Goal: Information Seeking & Learning: Learn about a topic

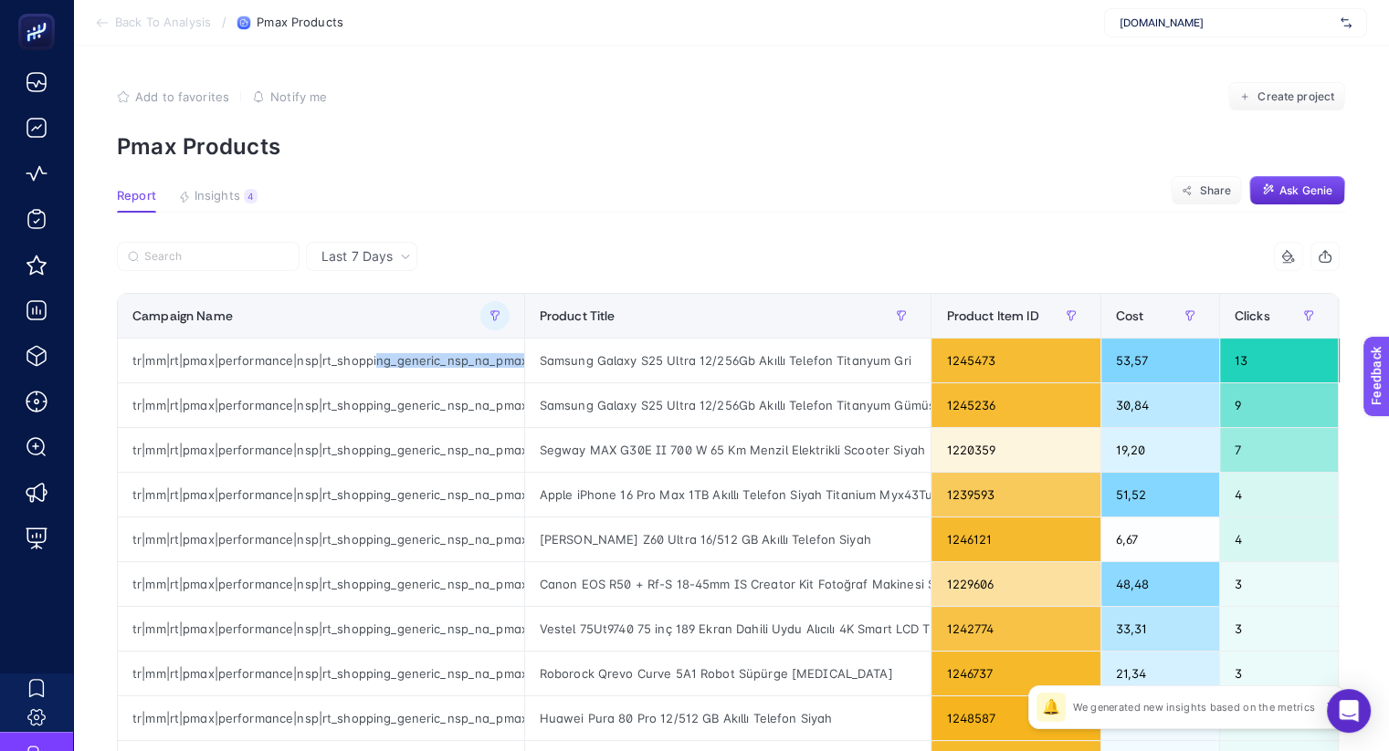
scroll to position [0, 311]
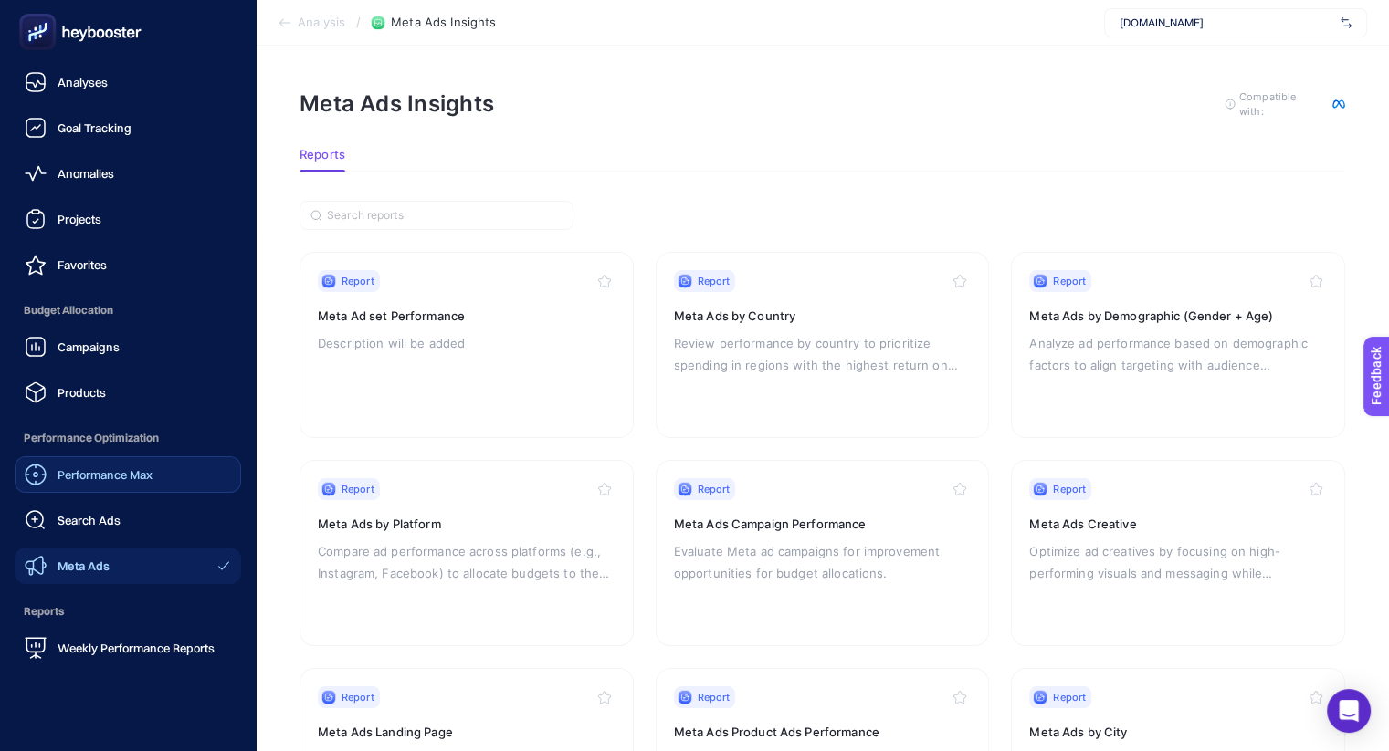
click at [112, 489] on link "Performance Max" at bounding box center [128, 474] width 226 height 37
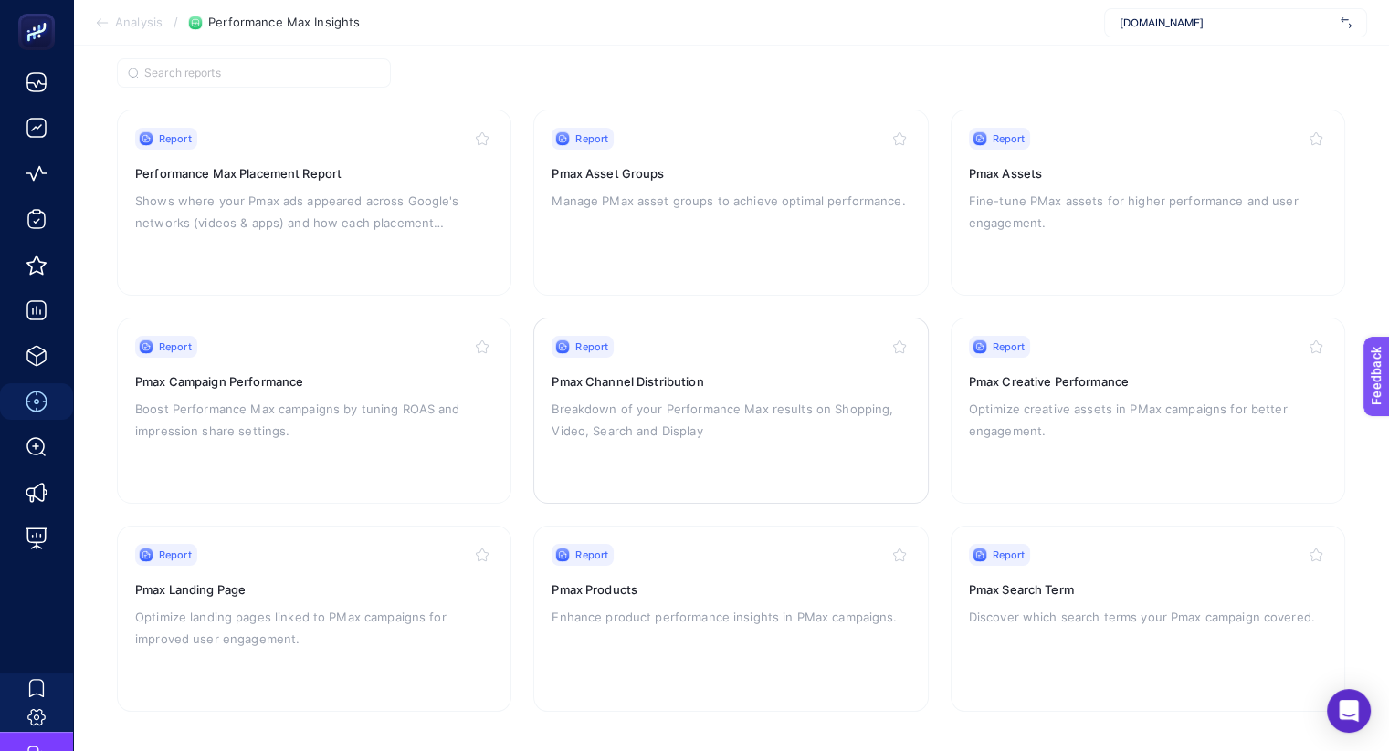
scroll to position [143, 0]
click at [616, 590] on h3 "Pmax Products" at bounding box center [730, 589] width 358 height 18
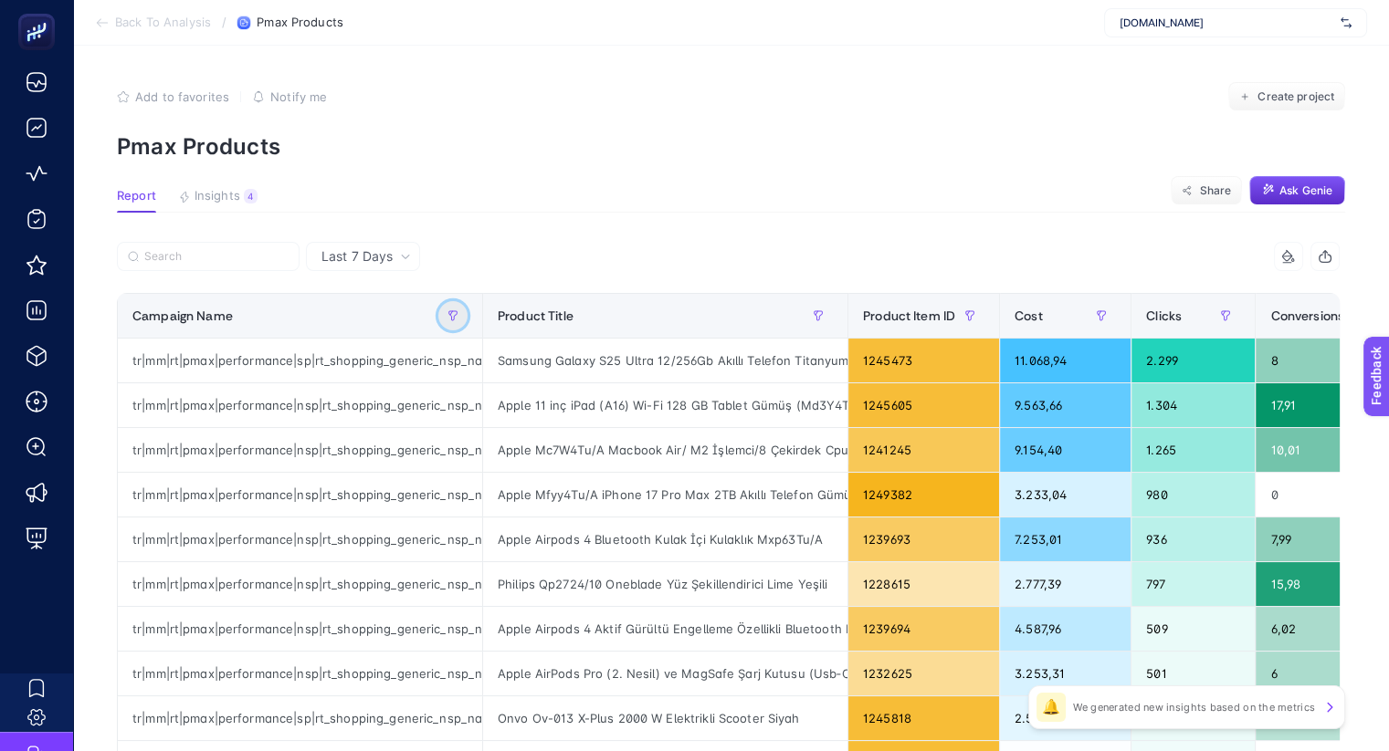
click at [456, 314] on icon "button" at bounding box center [453, 315] width 8 height 9
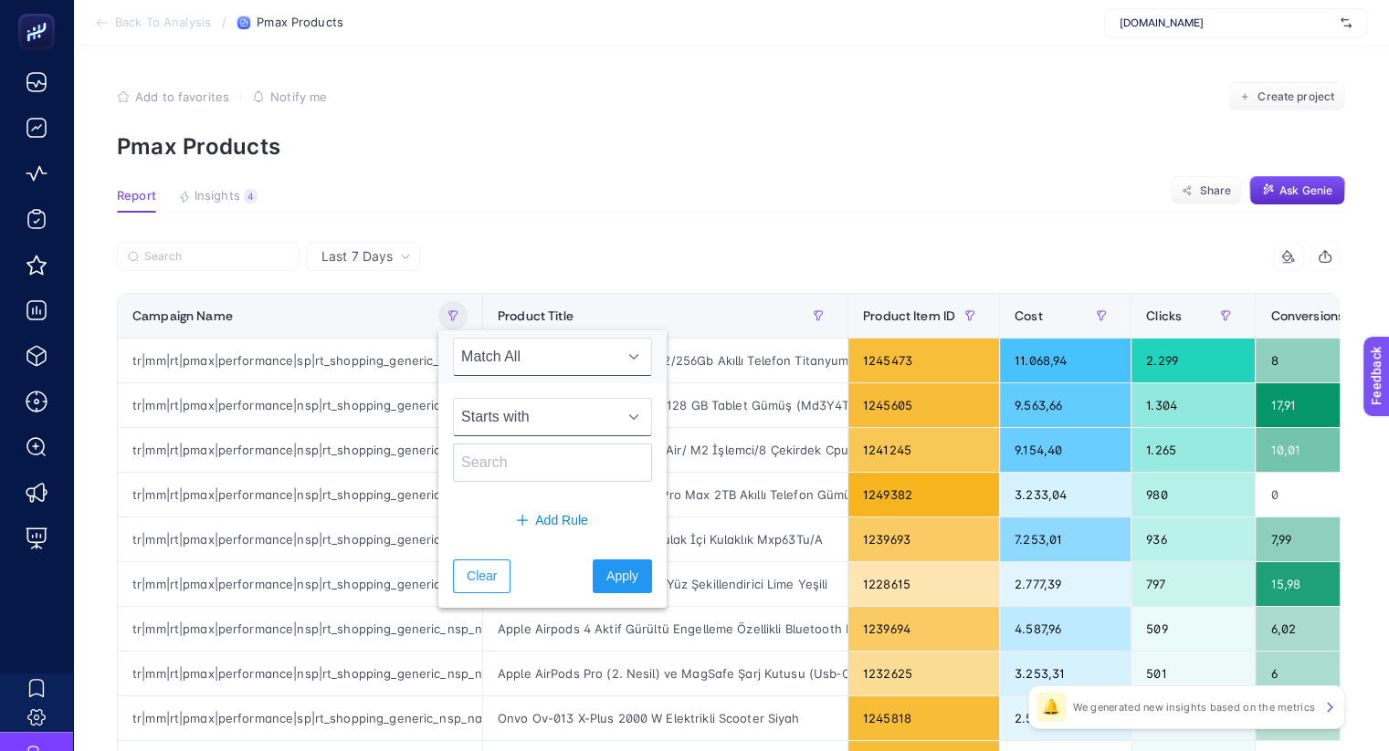
click at [527, 427] on span "Starts with" at bounding box center [535, 417] width 163 height 37
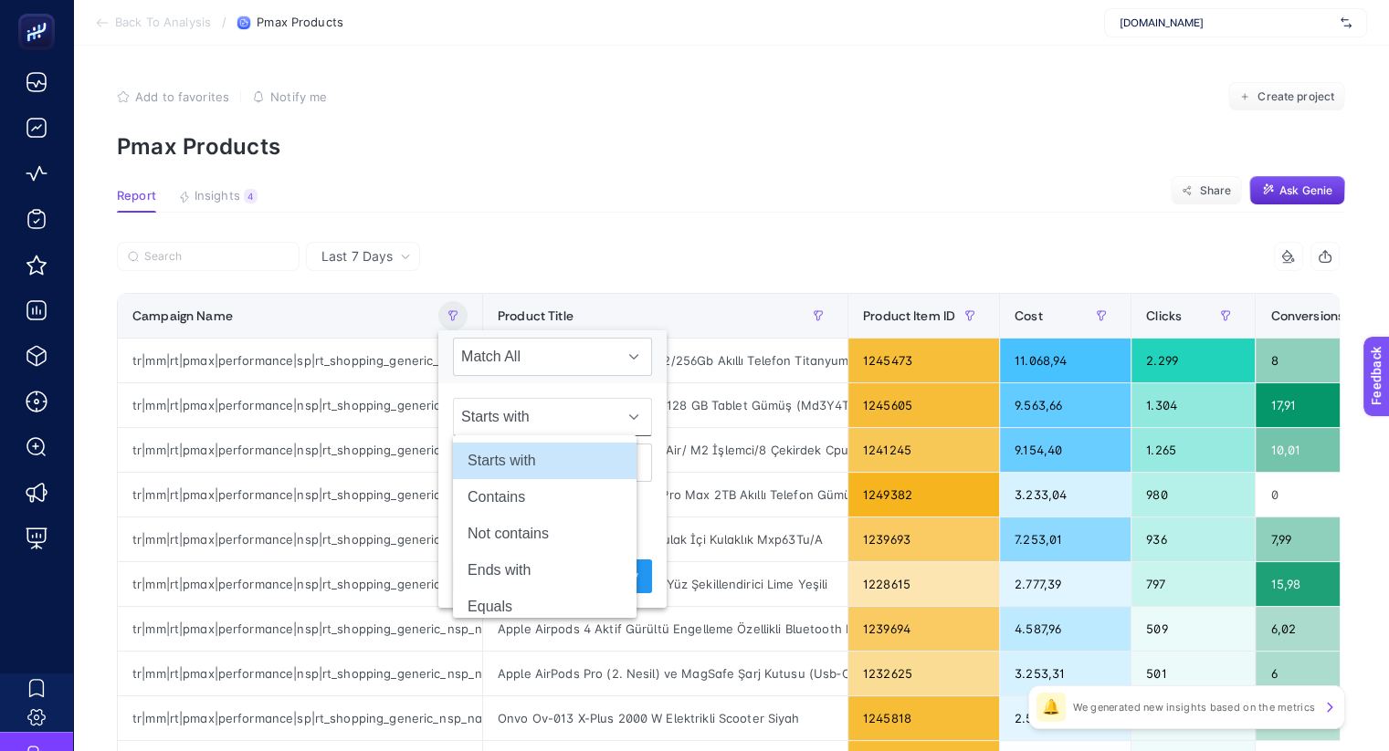
scroll to position [0, 12]
click at [529, 499] on li "Contains" at bounding box center [545, 497] width 184 height 37
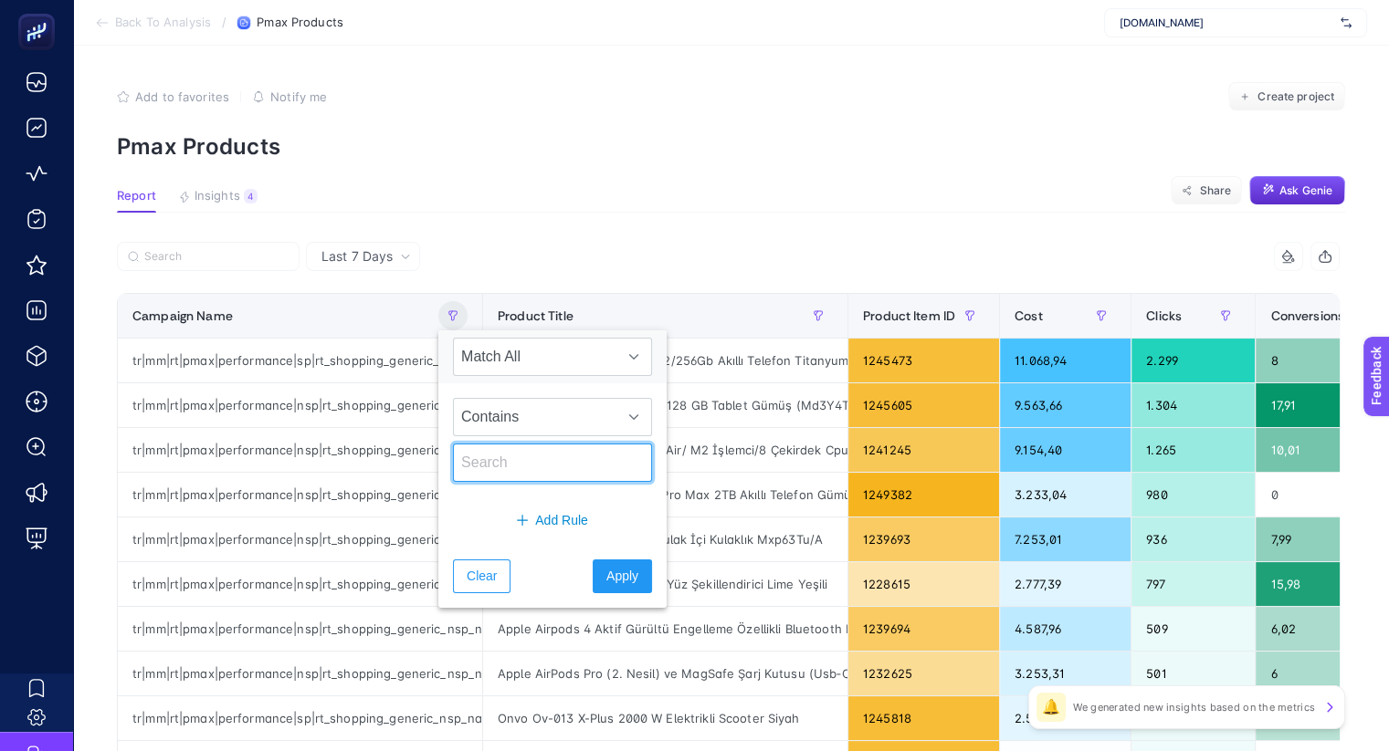
click at [530, 465] on input "text" at bounding box center [552, 463] width 199 height 38
type input "topseller"
click at [613, 575] on button "Apply" at bounding box center [622, 577] width 59 height 34
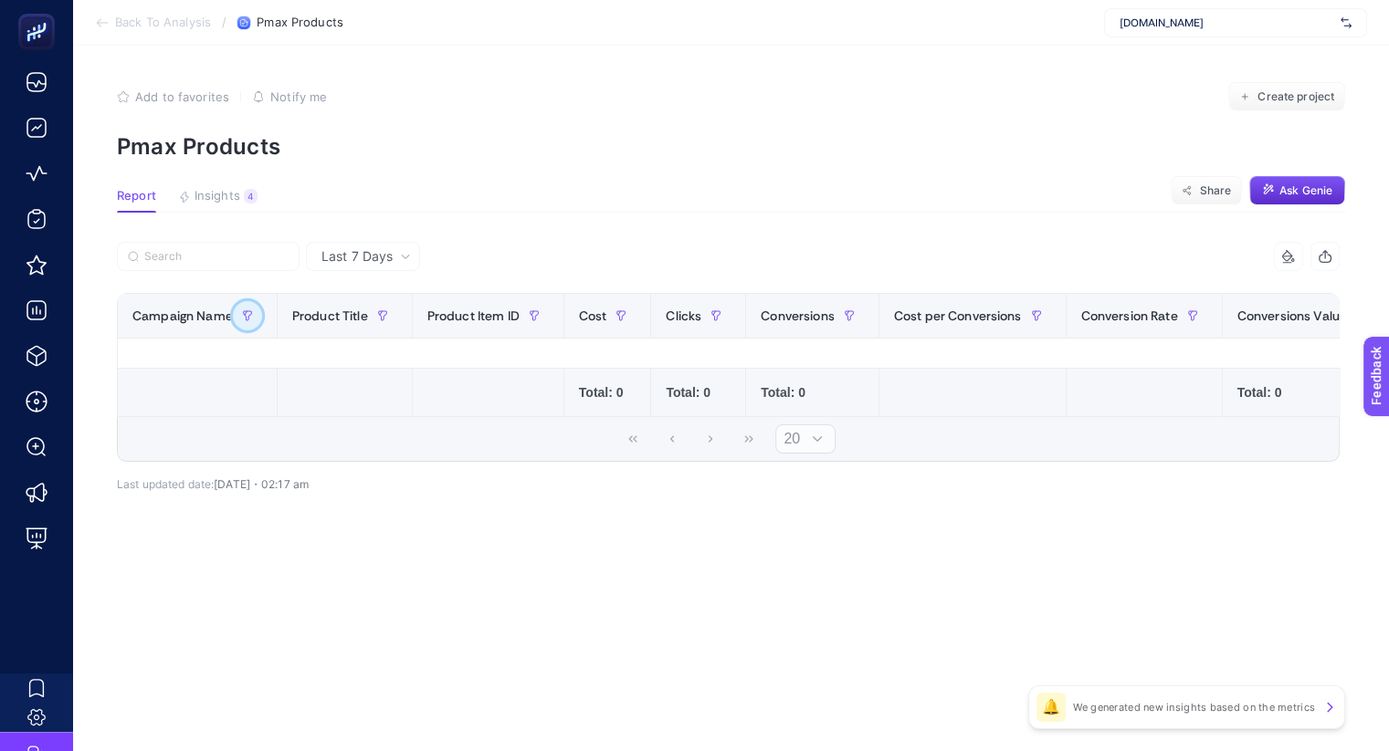
scroll to position [0, 0]
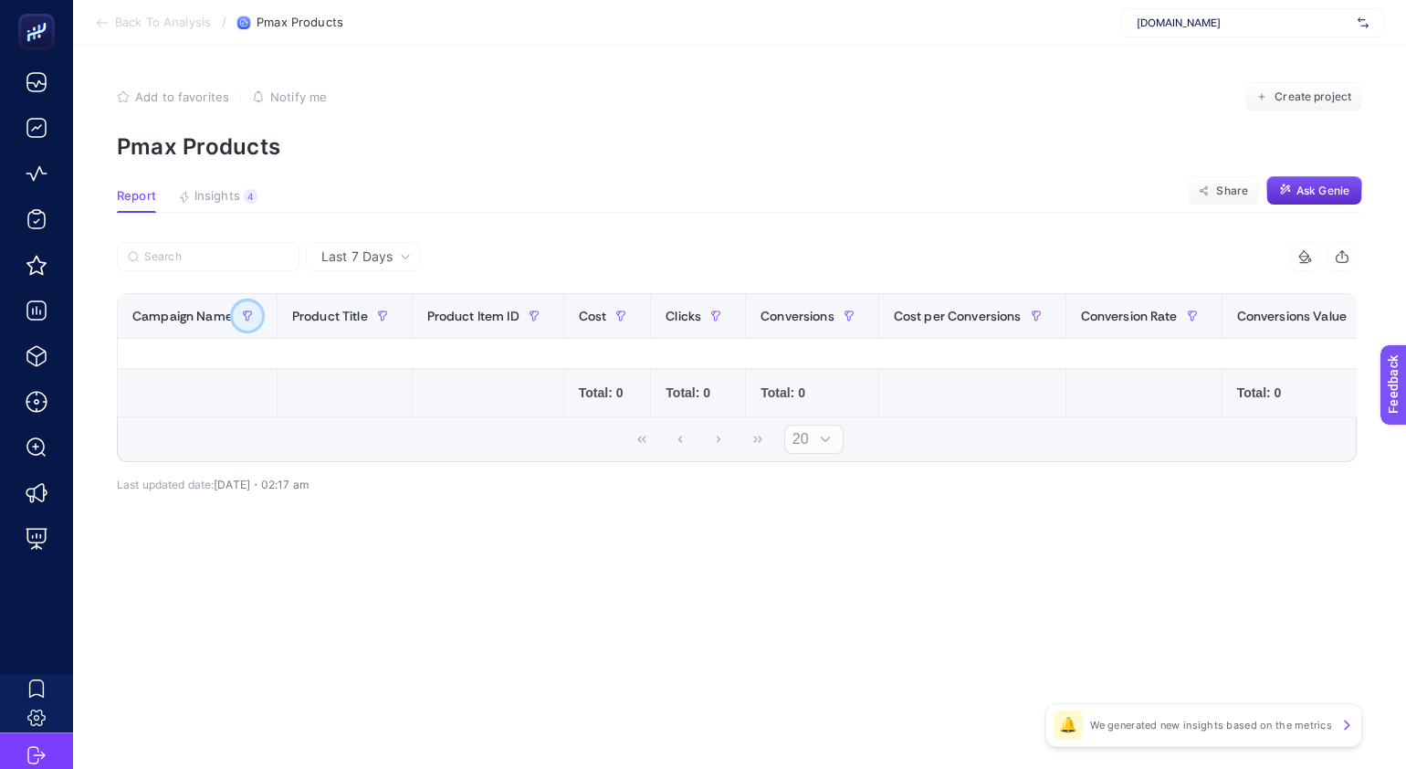
click at [247, 322] on button "button" at bounding box center [247, 315] width 29 height 29
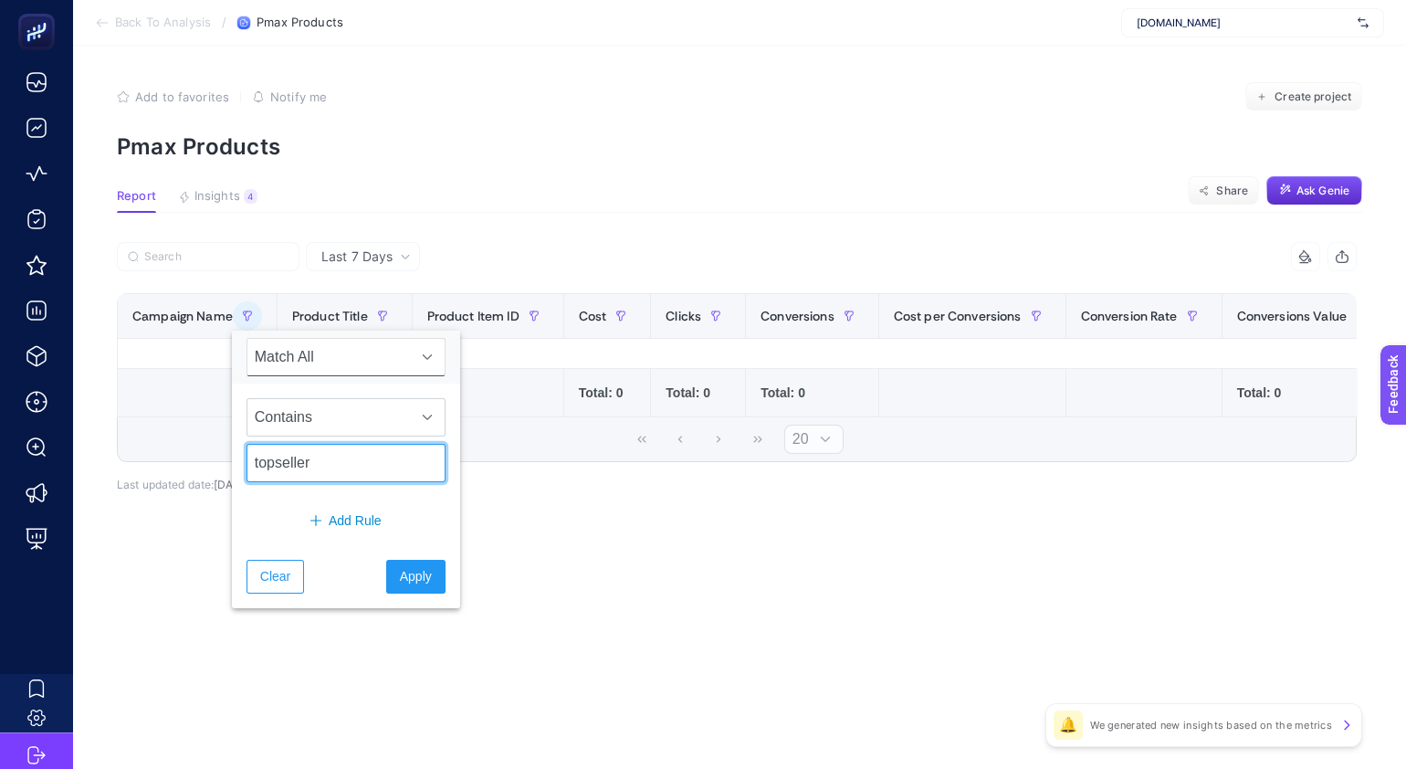
click at [356, 467] on input "topseller" at bounding box center [346, 463] width 199 height 38
click at [502, 513] on div "8 items selected Campaign Name Product Title Product Item ID Cost Clicks Conver…" at bounding box center [737, 392] width 1240 height 242
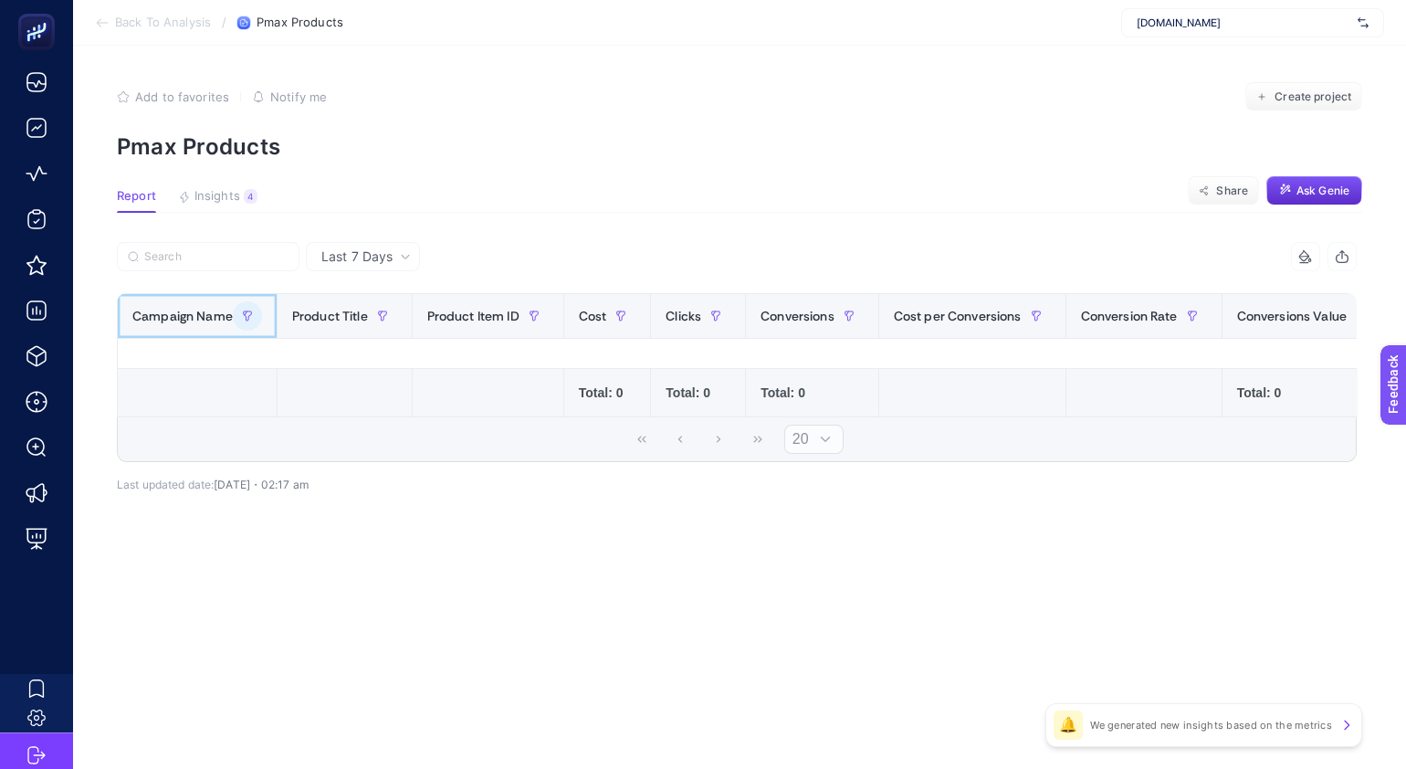
click at [196, 321] on span "Campaign Name" at bounding box center [182, 316] width 100 height 15
click at [263, 263] on label at bounding box center [208, 256] width 183 height 29
click at [263, 263] on input "Search" at bounding box center [216, 257] width 144 height 14
click at [255, 315] on button "button" at bounding box center [247, 315] width 29 height 29
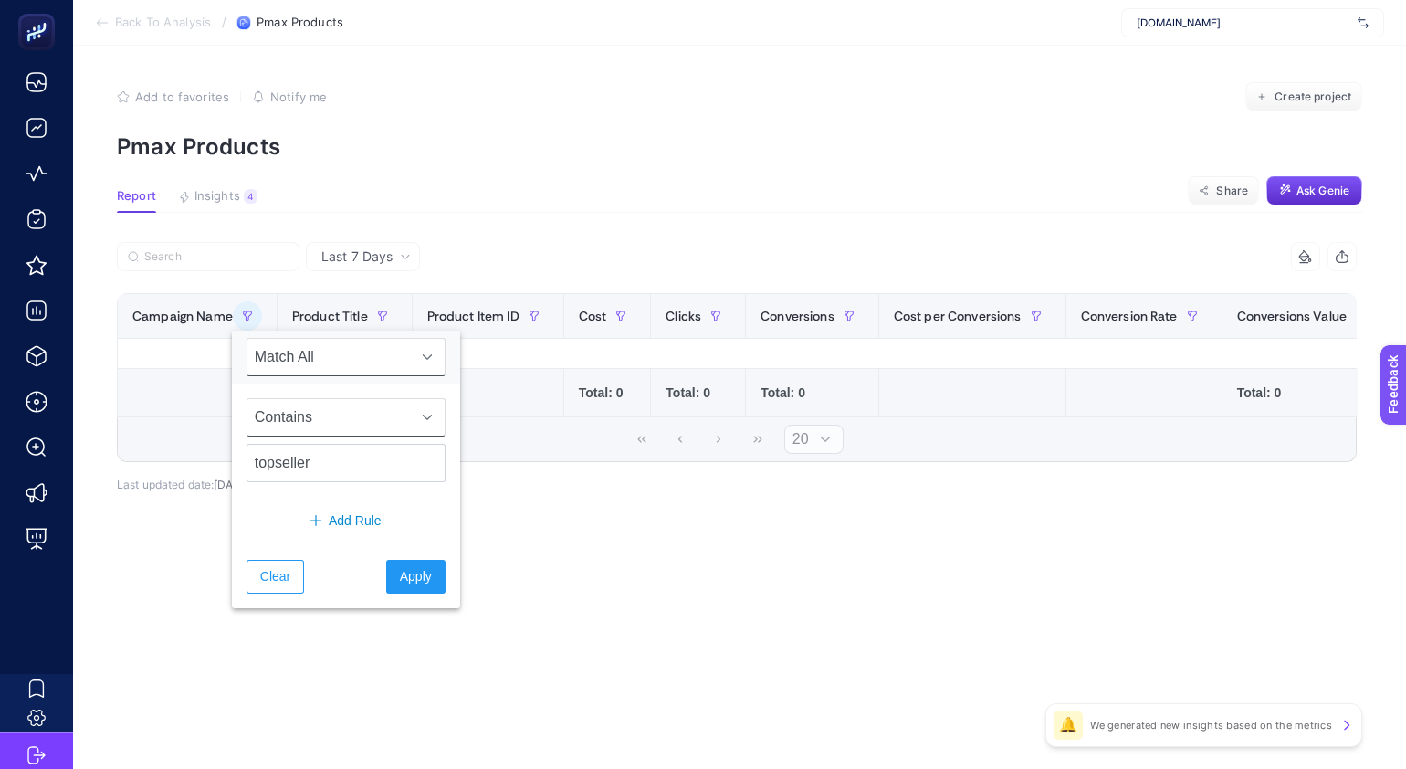
click at [344, 420] on span "Contains" at bounding box center [328, 417] width 163 height 37
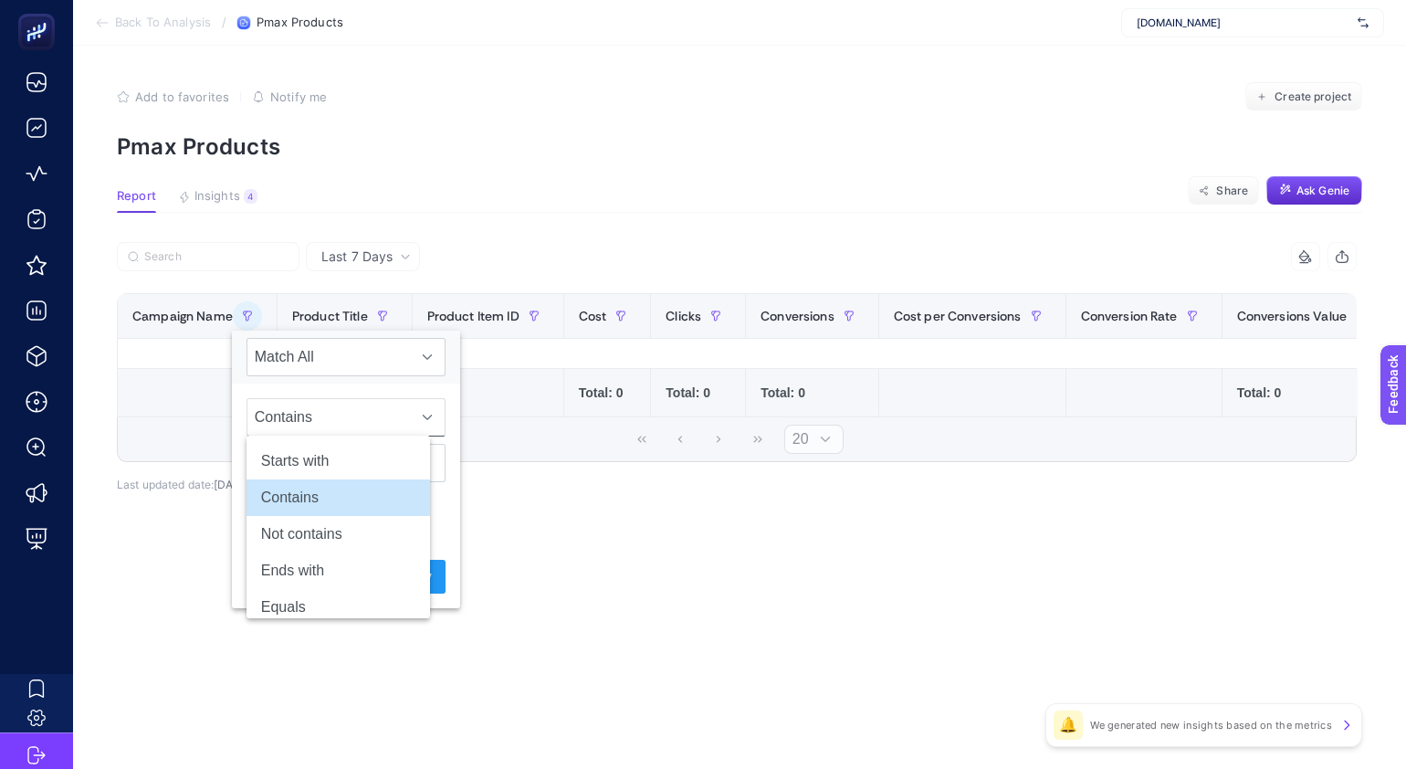
click at [380, 484] on li "Contains" at bounding box center [339, 497] width 184 height 37
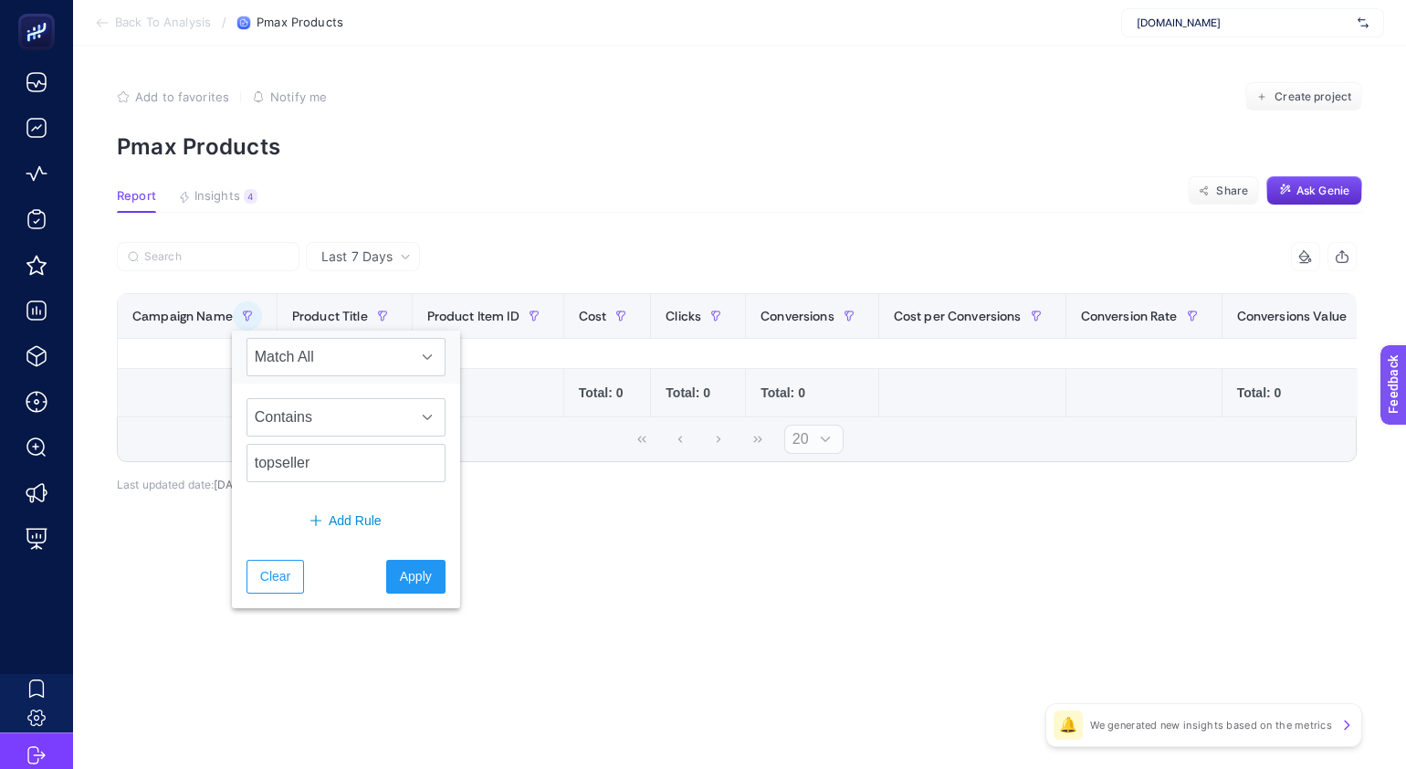
click at [563, 488] on div "8 items selected Campaign Name Product Title Product Item ID Cost Clicks Conver…" at bounding box center [737, 381] width 1240 height 220
click at [352, 470] on input "topseller" at bounding box center [346, 463] width 199 height 38
type input "top"
click at [400, 574] on span "Apply" at bounding box center [416, 576] width 32 height 19
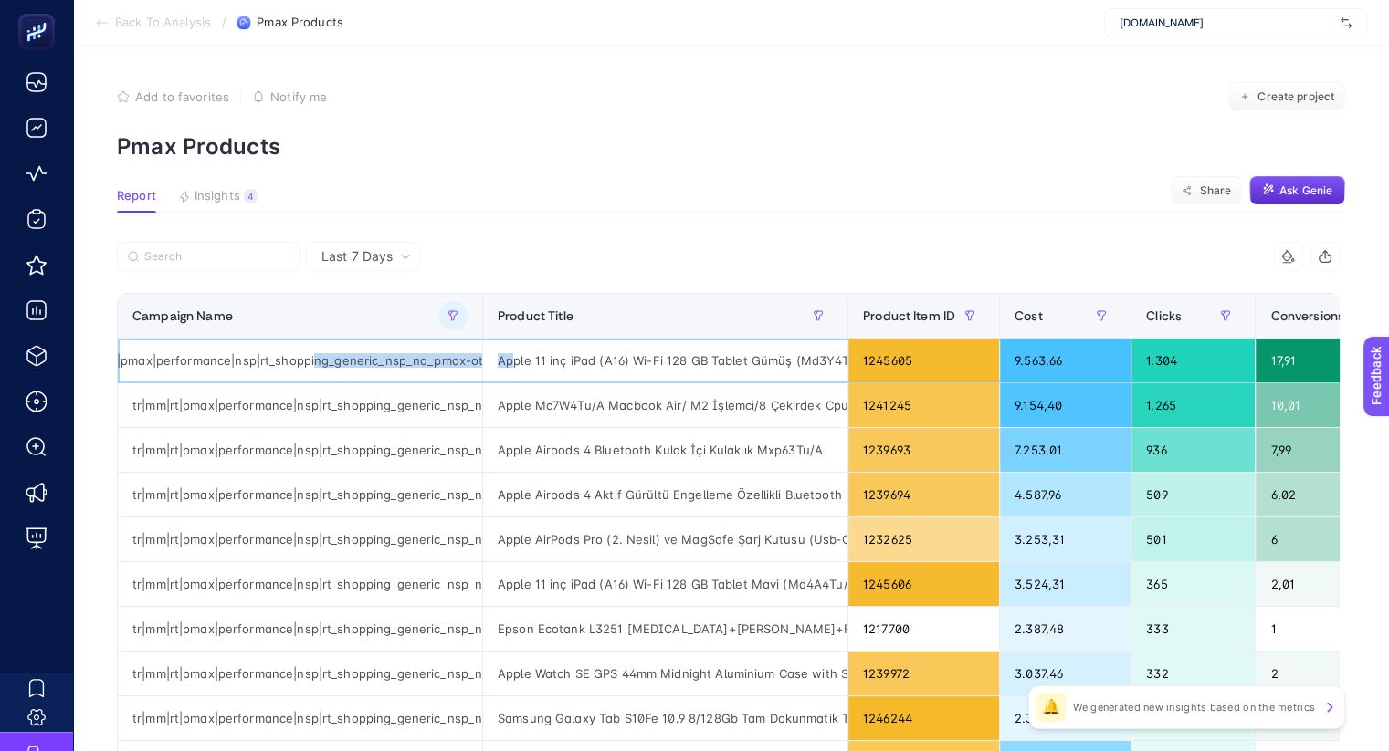
scroll to position [0, 308]
drag, startPoint x: 375, startPoint y: 362, endPoint x: 524, endPoint y: 360, distance: 148.8
click at [524, 360] on tr "tr|mm|rt|pmax|performance|nsp|rt_shopping_generic_nsp_na_pmax-other-top-seller|…" at bounding box center [1086, 361] width 1936 height 45
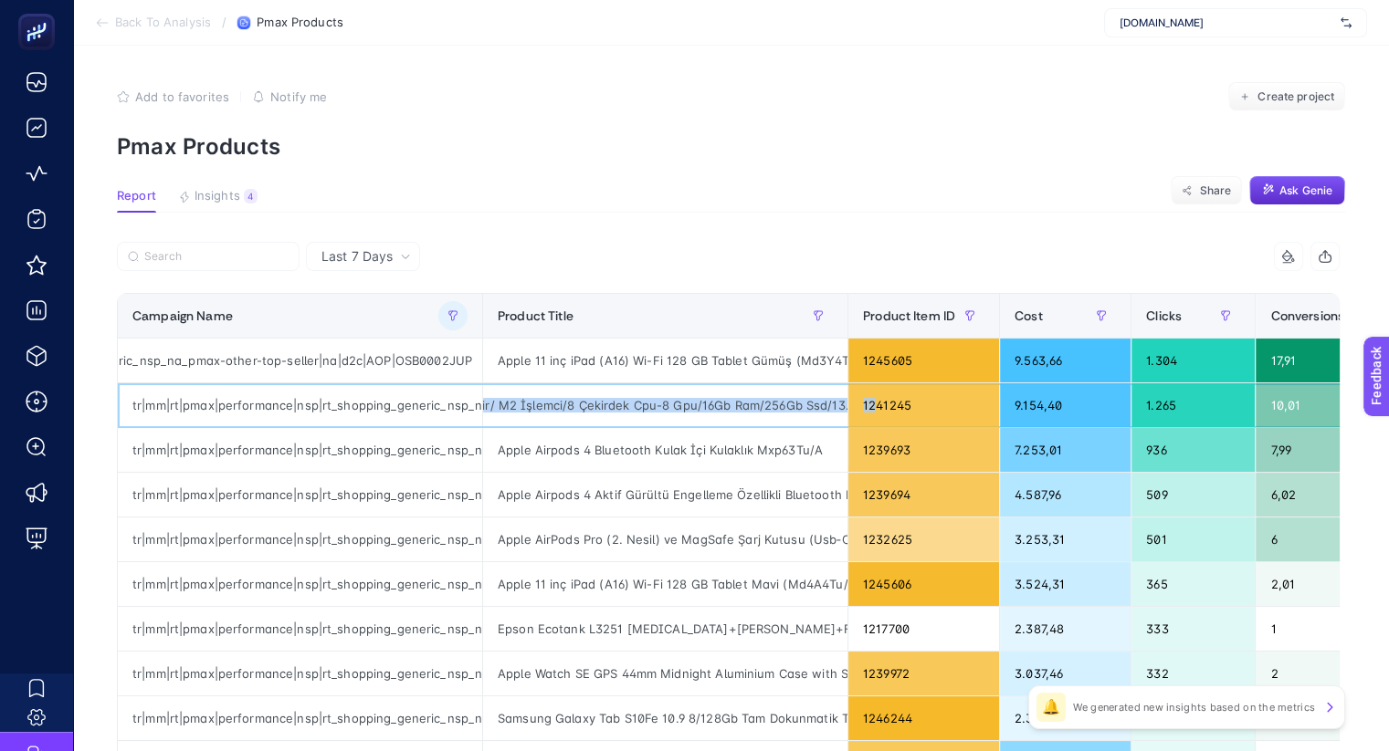
scroll to position [0, 265]
drag, startPoint x: 557, startPoint y: 402, endPoint x: 882, endPoint y: 406, distance: 325.1
click at [882, 406] on tr "tr|mm|rt|pmax|performance|nsp|rt_shopping_generic_nsp_na_pmax-other-top-seller|…" at bounding box center [1086, 405] width 1936 height 45
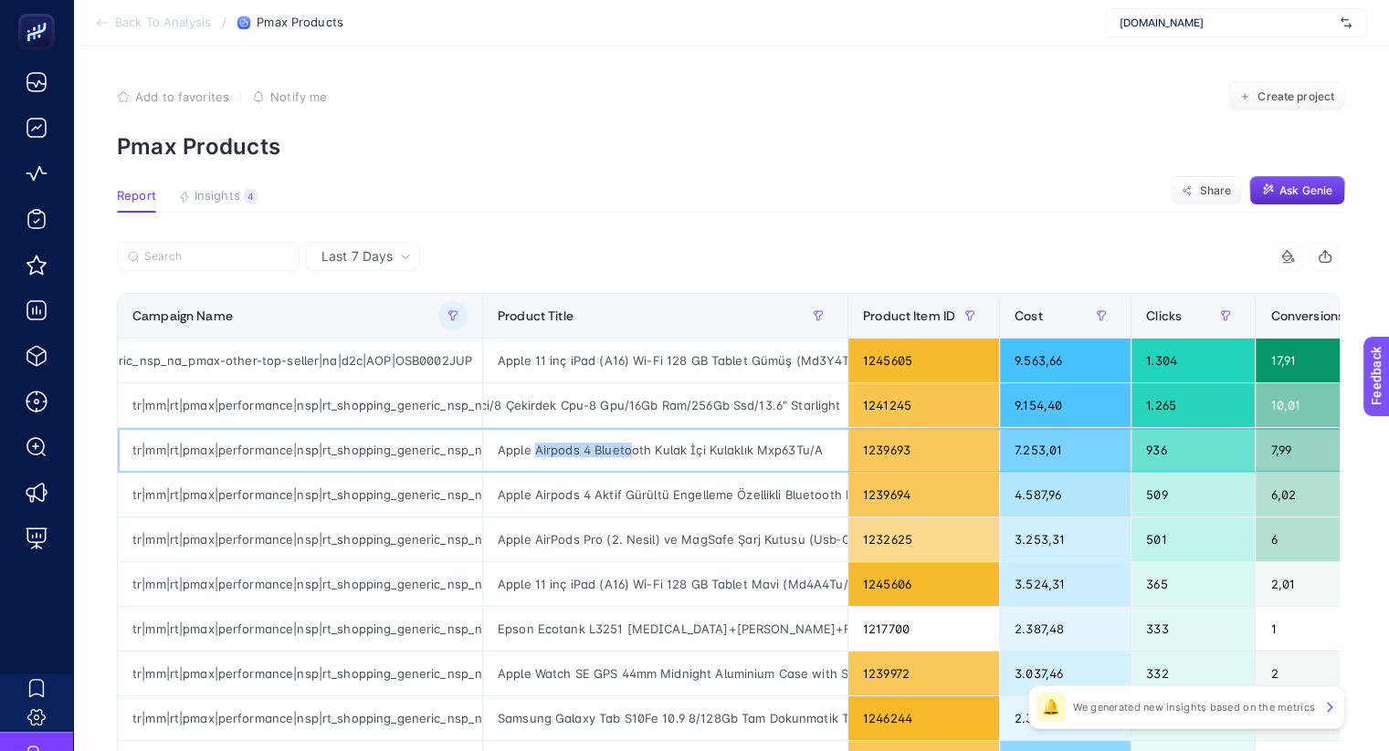
drag, startPoint x: 537, startPoint y: 443, endPoint x: 628, endPoint y: 443, distance: 91.3
click at [628, 443] on div "Apple Airpods 4 Bluetooth Kulak İçi Kulaklık Mxp63Tu/A" at bounding box center [665, 450] width 364 height 44
click at [645, 231] on article "Add to favorites false Notify me Create project Pmax Products Report Insights 4…" at bounding box center [731, 759] width 1316 height 1427
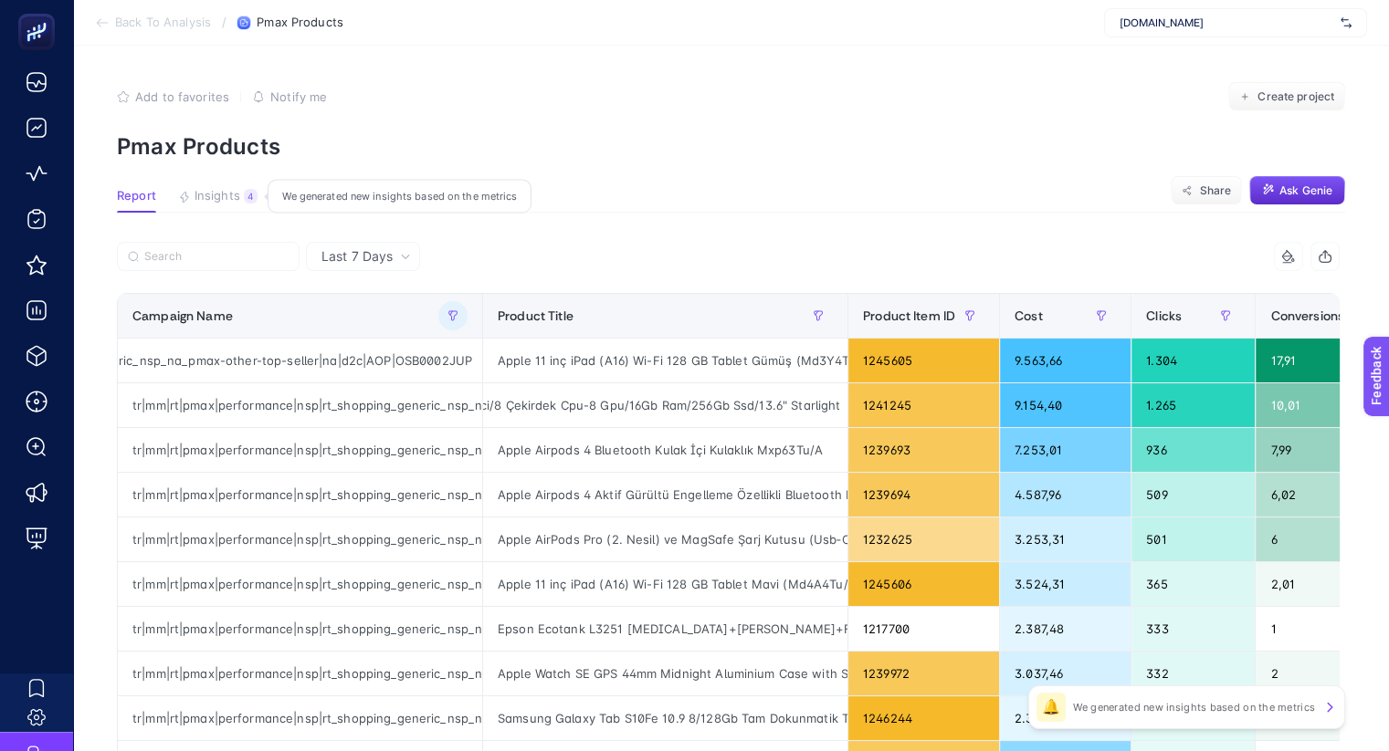
click at [224, 194] on span "Insights" at bounding box center [217, 196] width 46 height 15
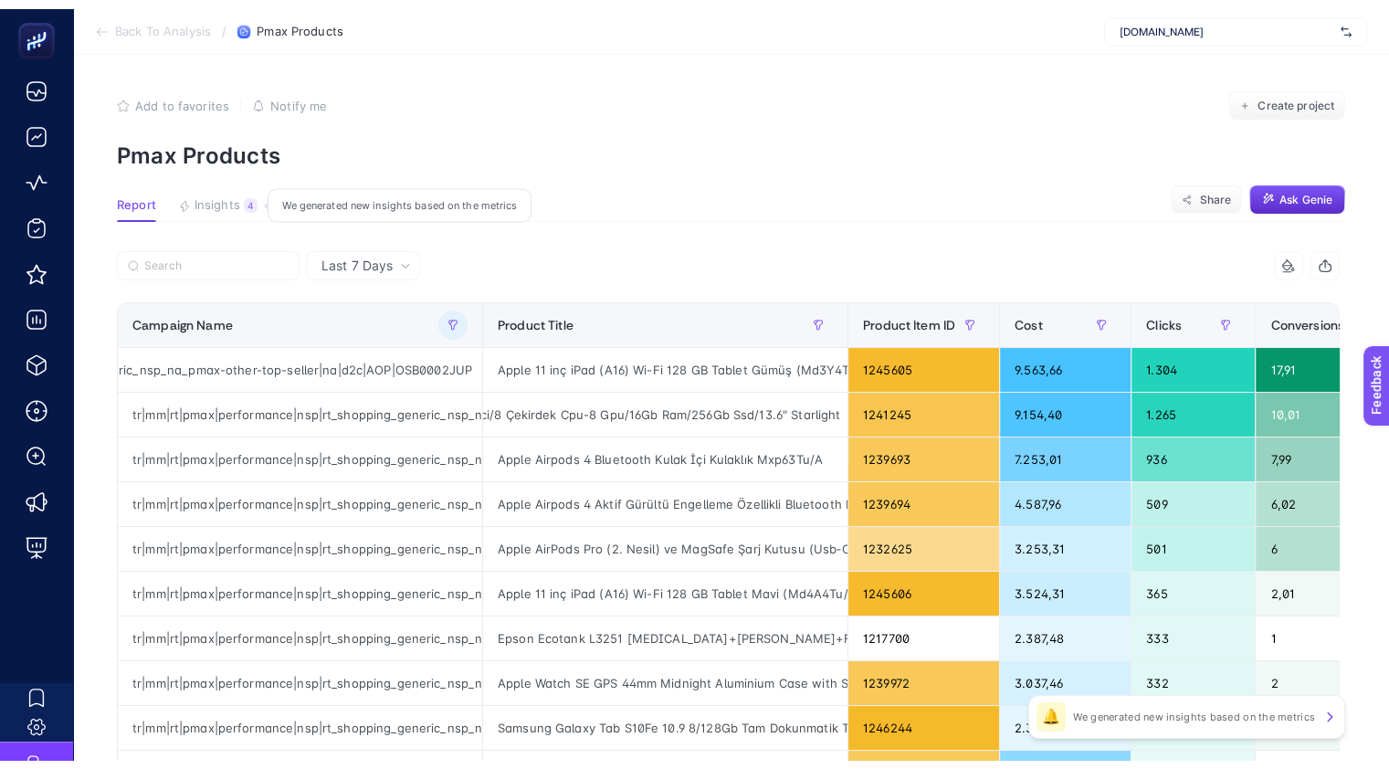
scroll to position [0, 0]
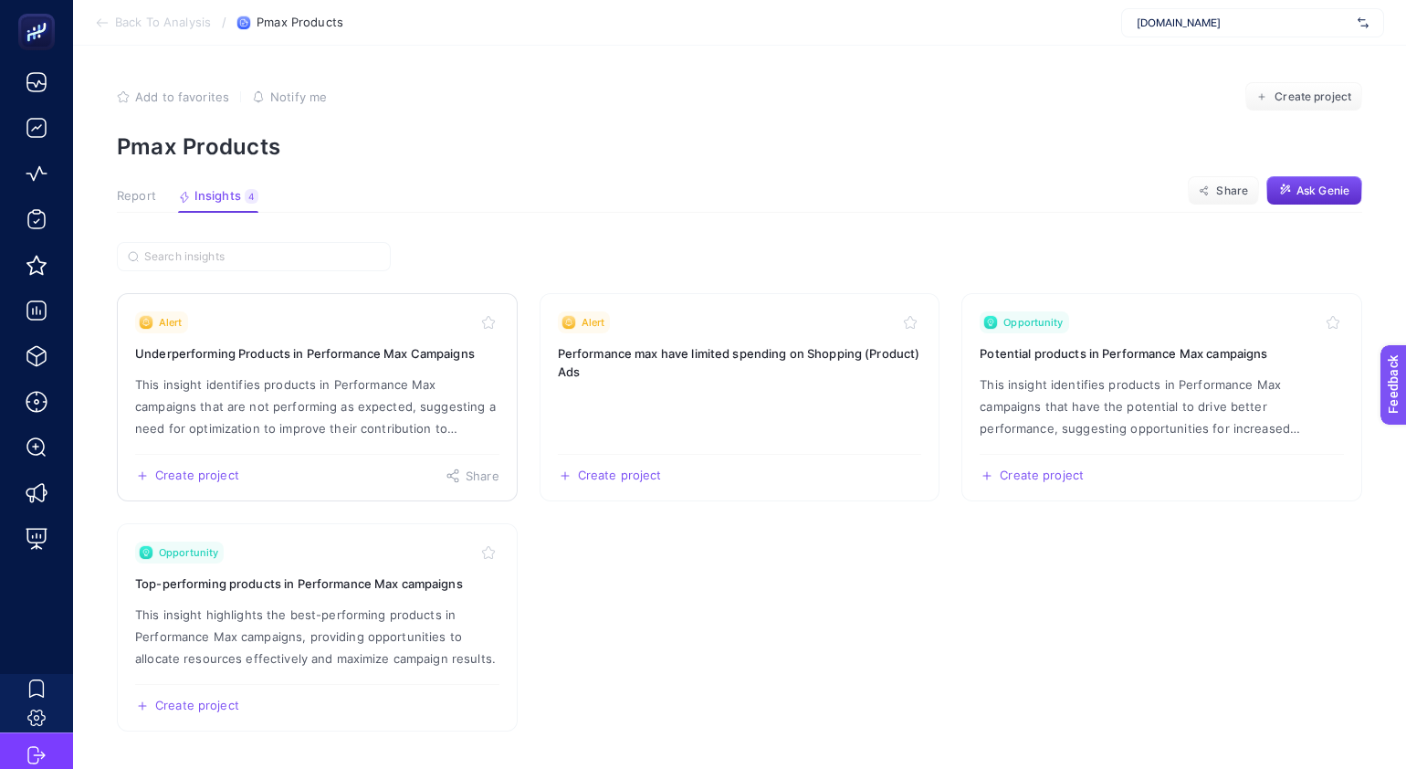
click at [320, 351] on h3 "Underperforming Products in Performance Max Campaigns" at bounding box center [317, 353] width 364 height 18
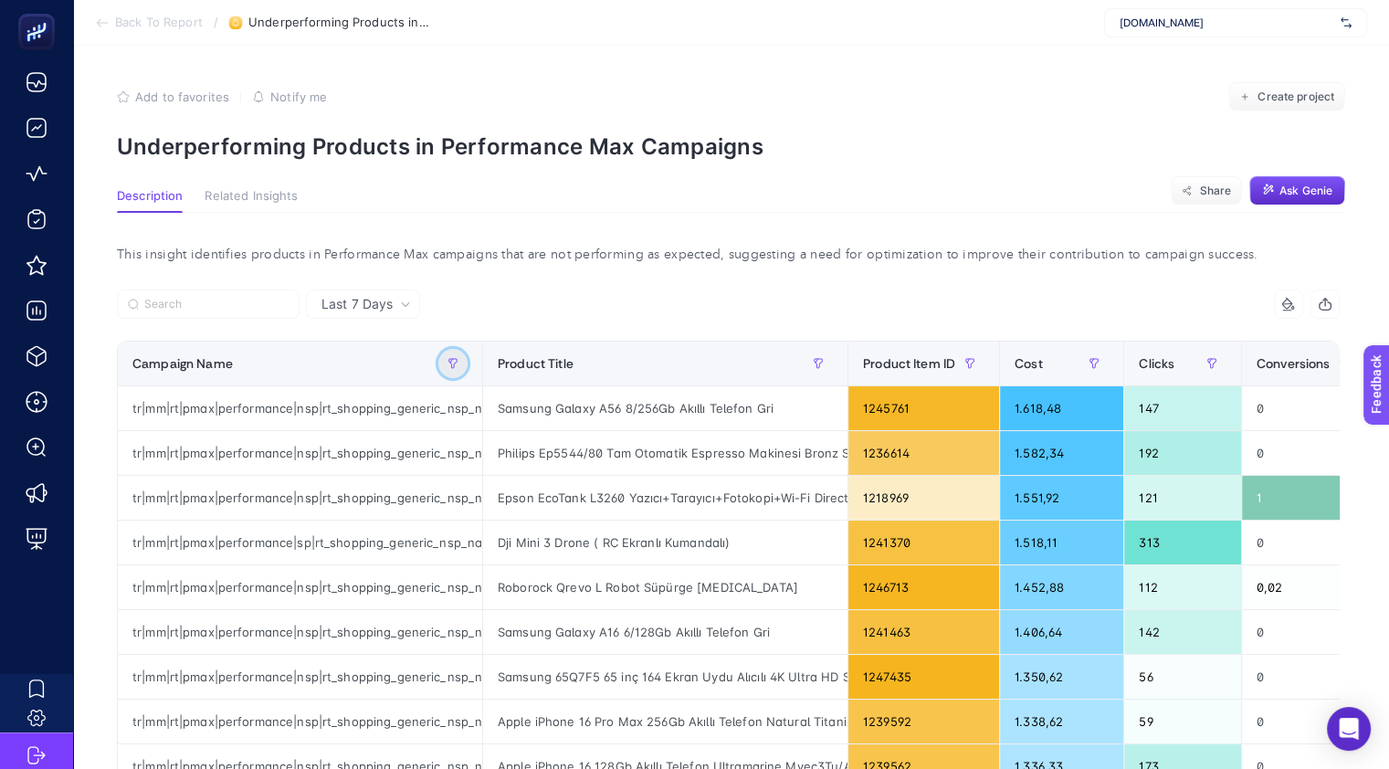
click at [447, 360] on icon "button" at bounding box center [452, 363] width 11 height 11
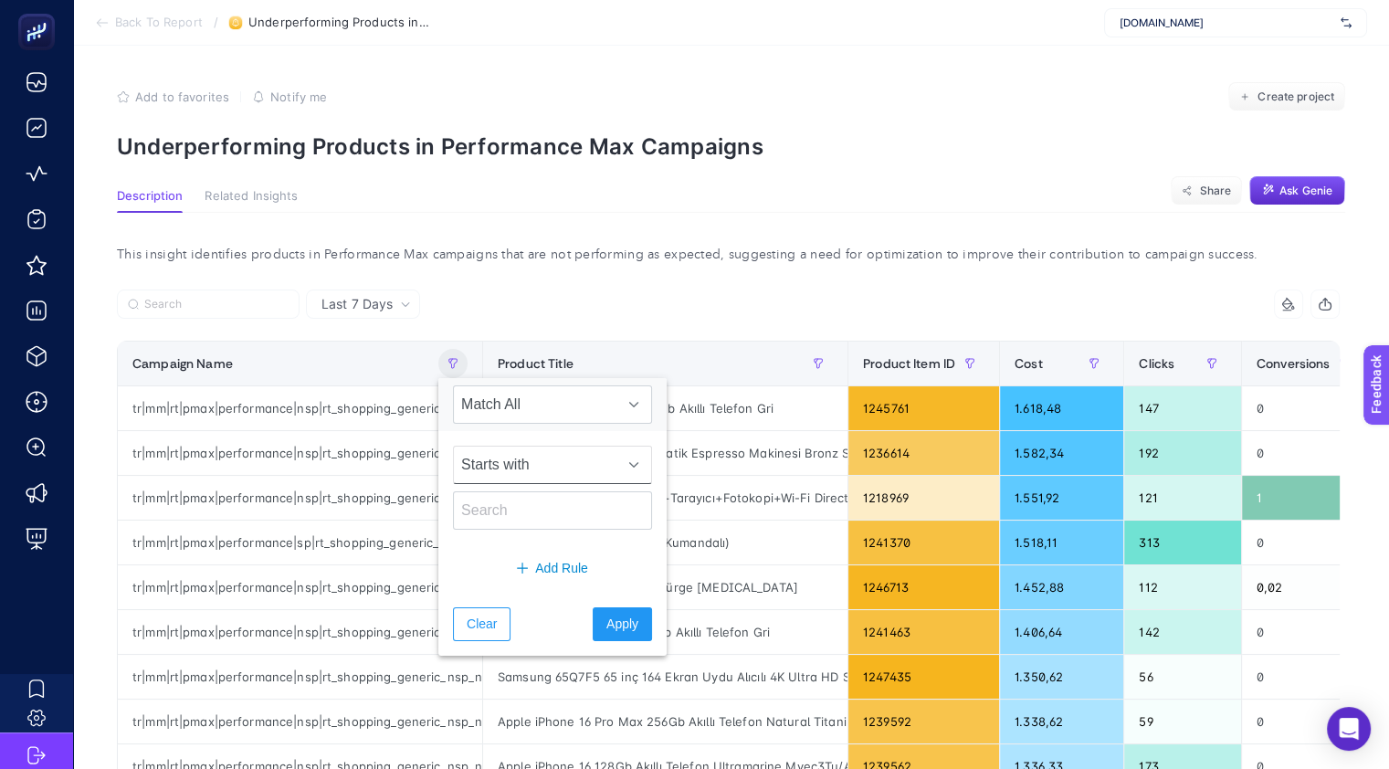
click at [513, 456] on span "Starts with" at bounding box center [535, 464] width 163 height 37
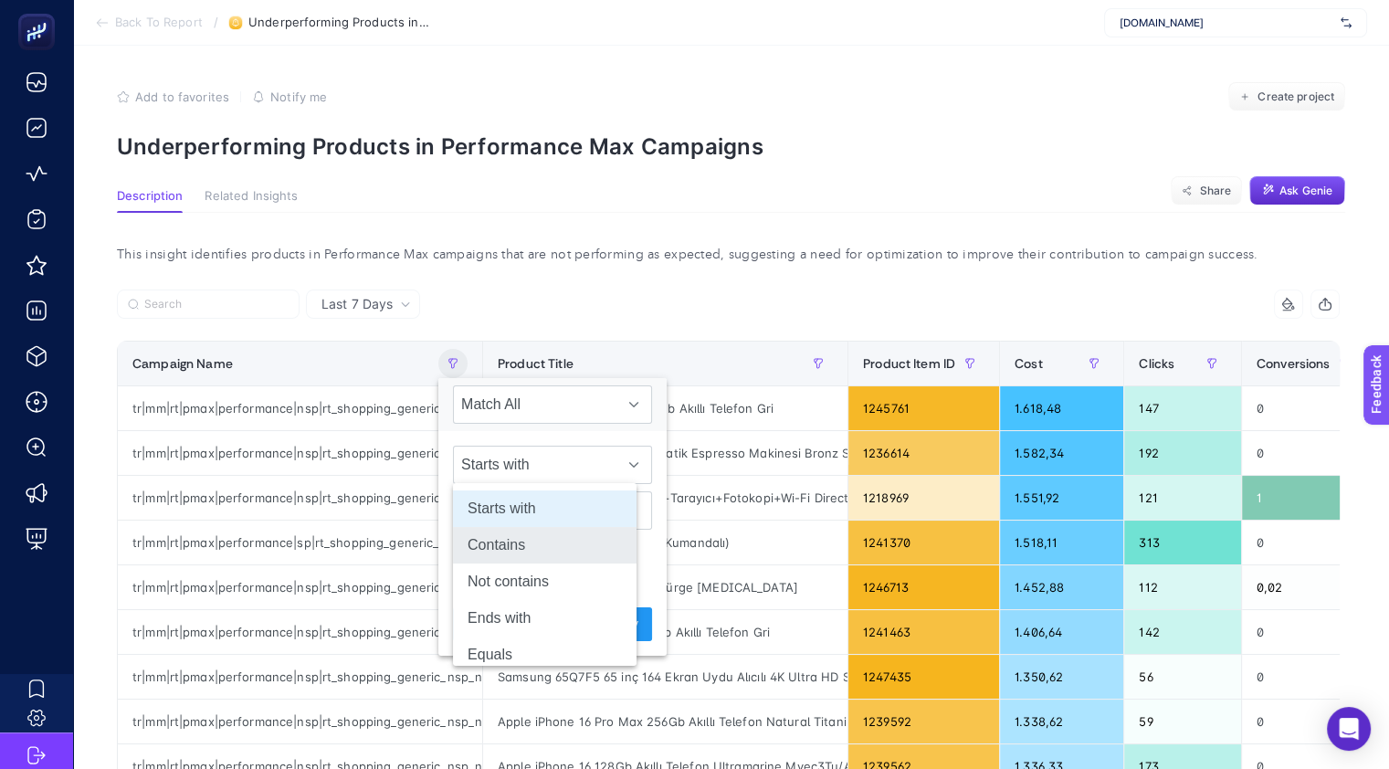
click at [547, 540] on li "Contains" at bounding box center [545, 545] width 184 height 37
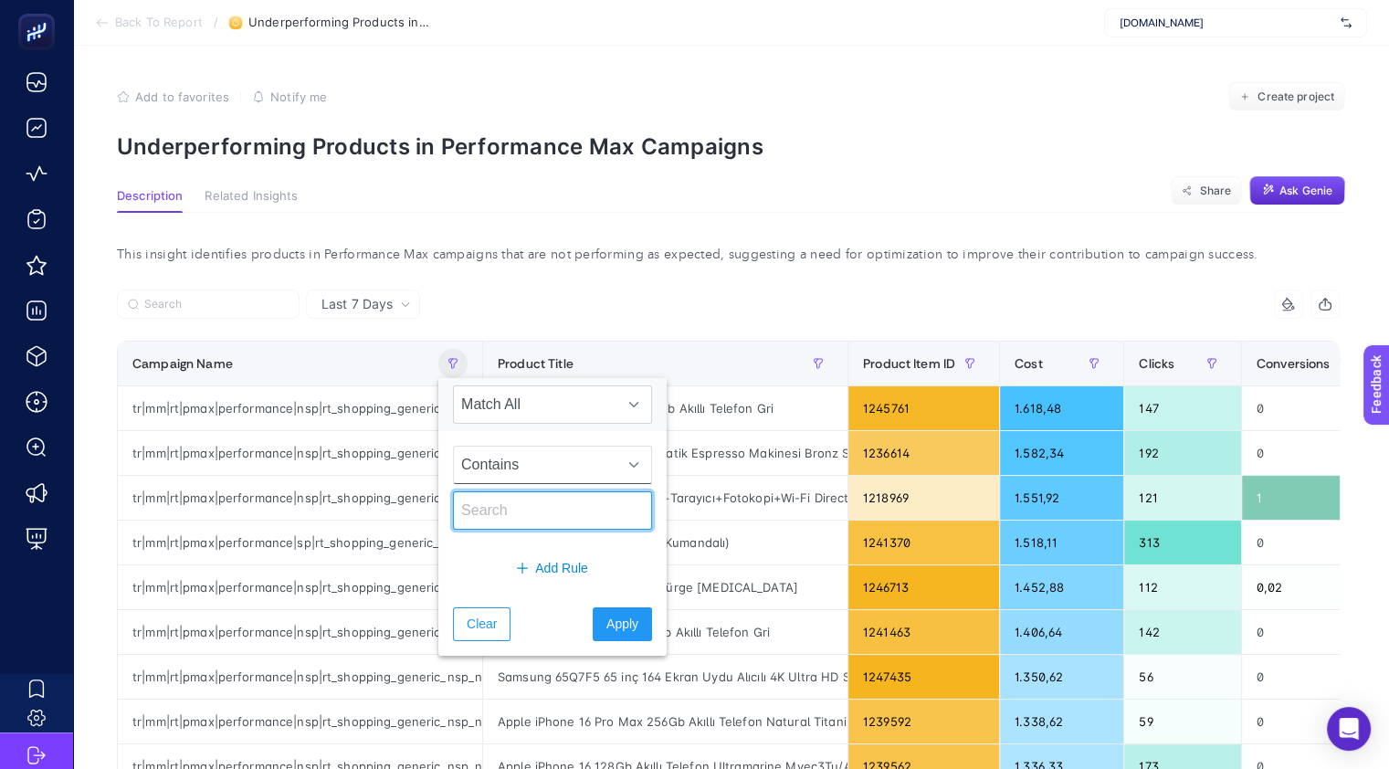
click at [526, 511] on input "text" at bounding box center [552, 510] width 199 height 38
type input "top"
click at [606, 622] on span "Apply" at bounding box center [622, 623] width 32 height 19
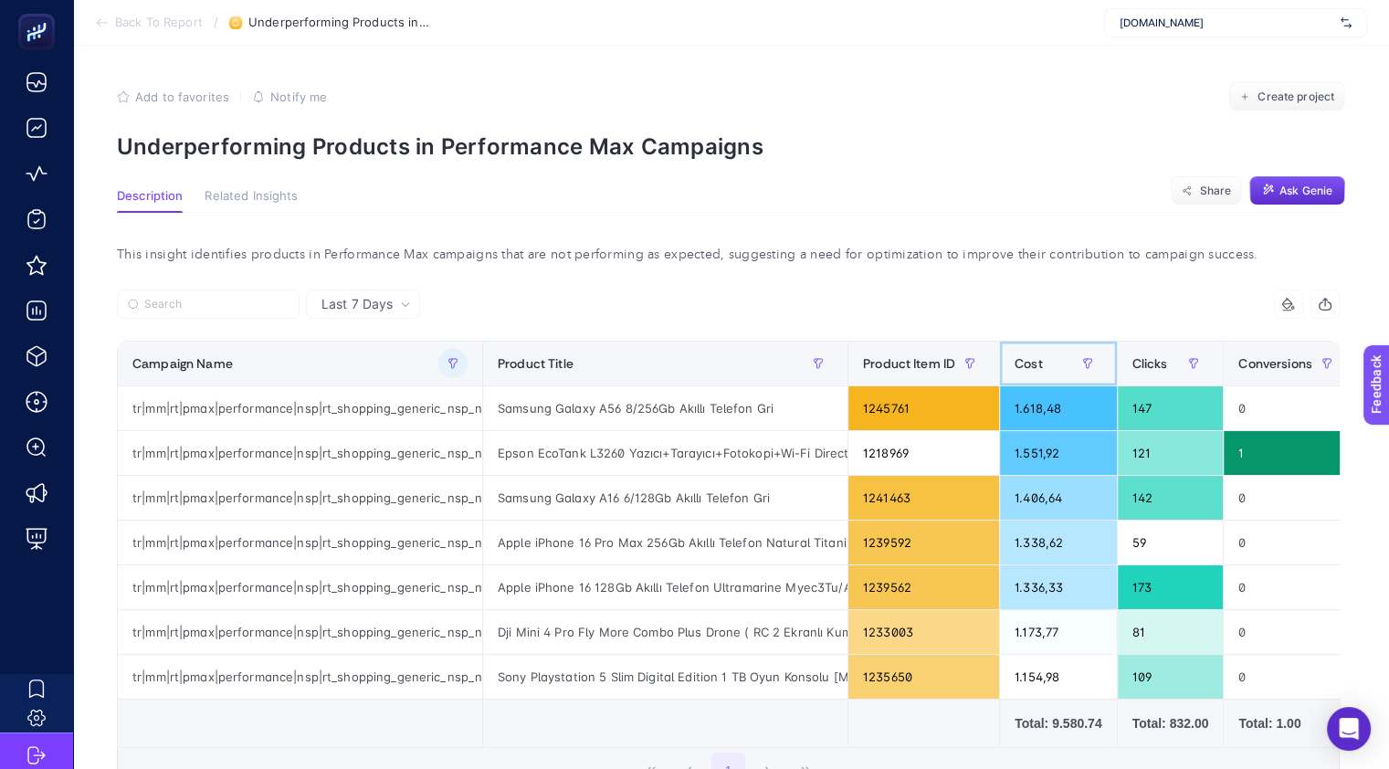
click at [1034, 373] on div "Cost" at bounding box center [1057, 363] width 87 height 29
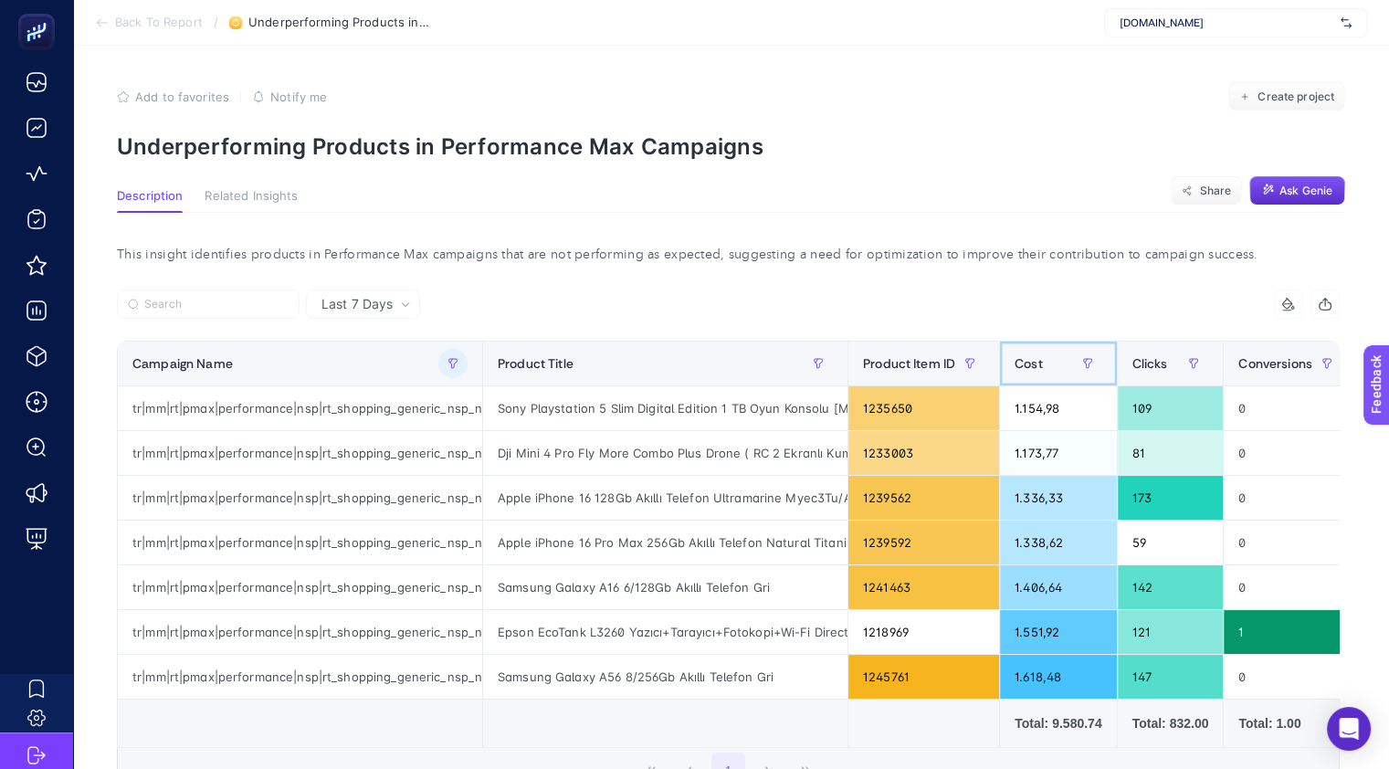
click at [1034, 373] on div "Cost" at bounding box center [1057, 363] width 87 height 29
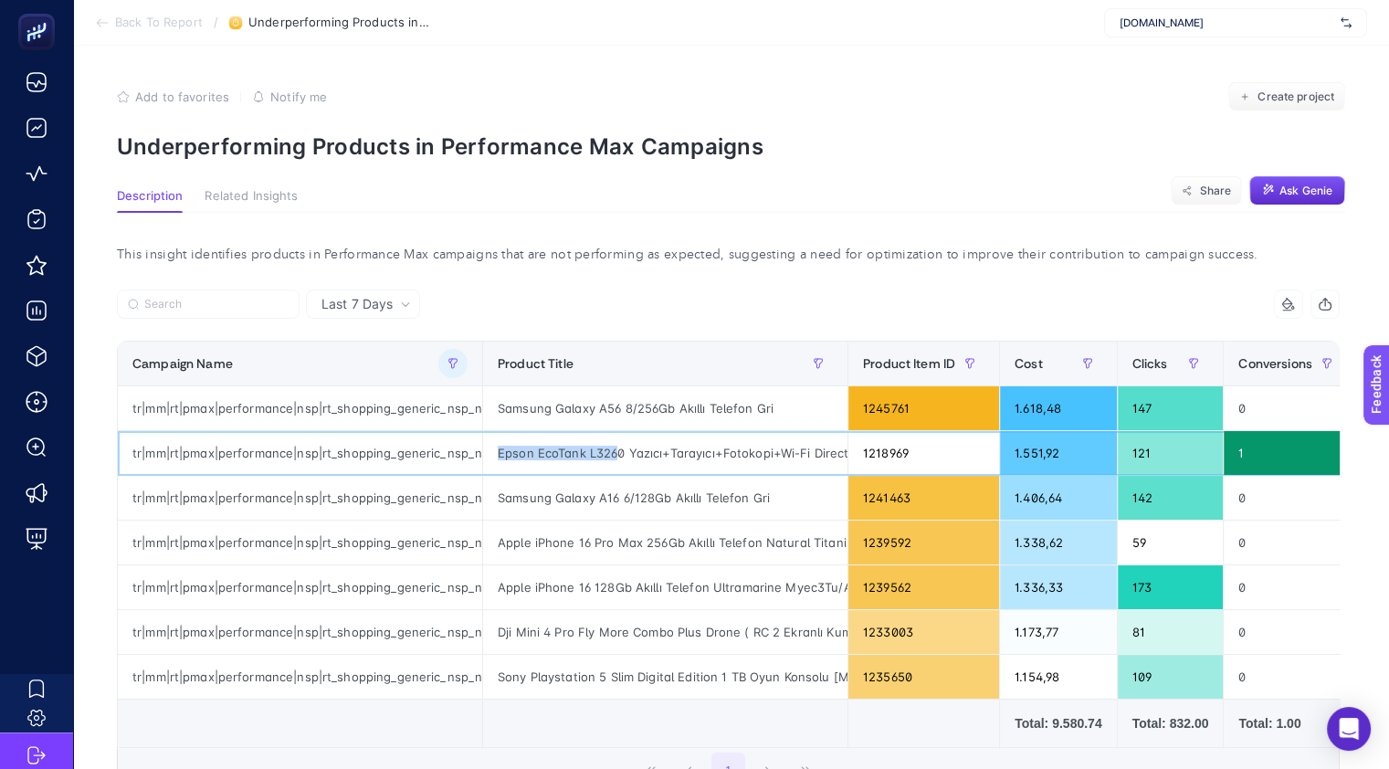
drag, startPoint x: 489, startPoint y: 451, endPoint x: 618, endPoint y: 443, distance: 129.0
click at [618, 443] on div "Epson EcoTank L3260 Yazıcı+Tarayıcı+Fotokopi+Wi-Fi Direct Tanklı Yazıcı C11Cj66…" at bounding box center [665, 453] width 364 height 44
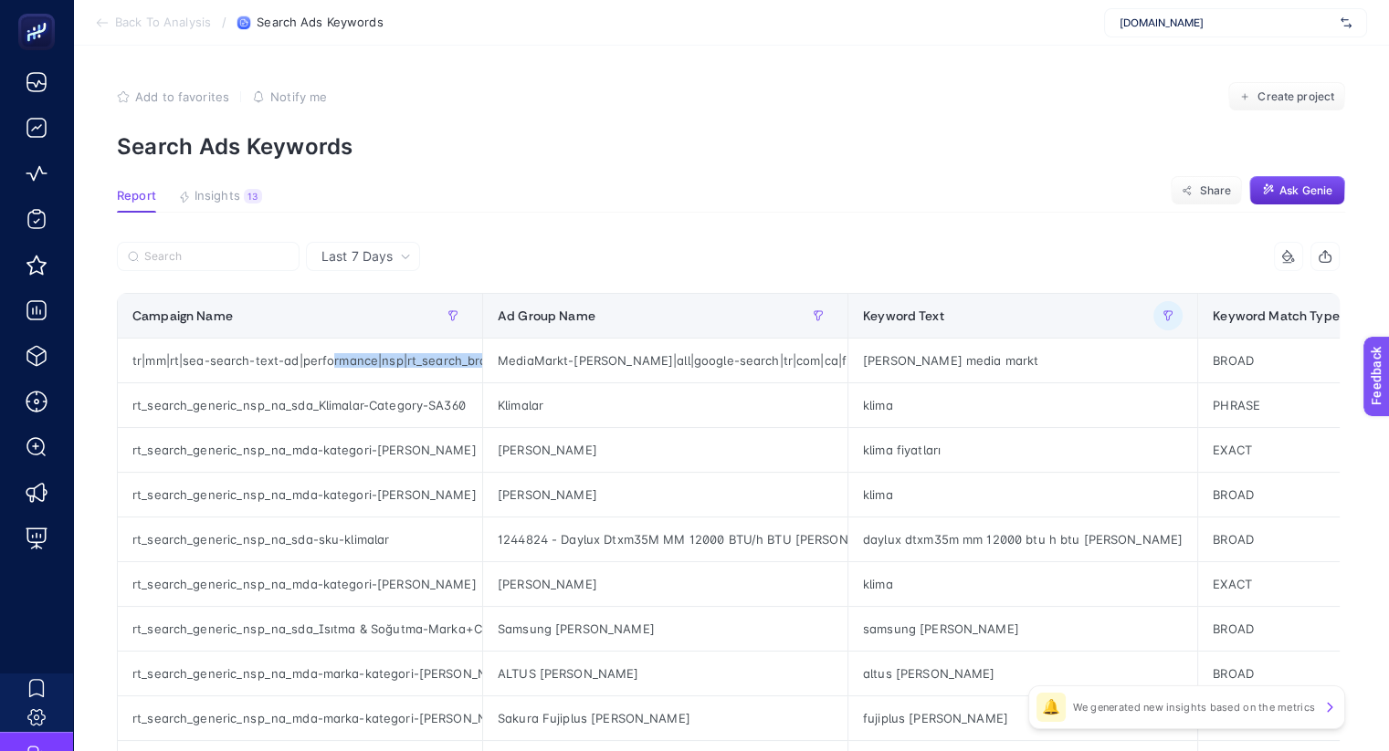
scroll to position [0, 407]
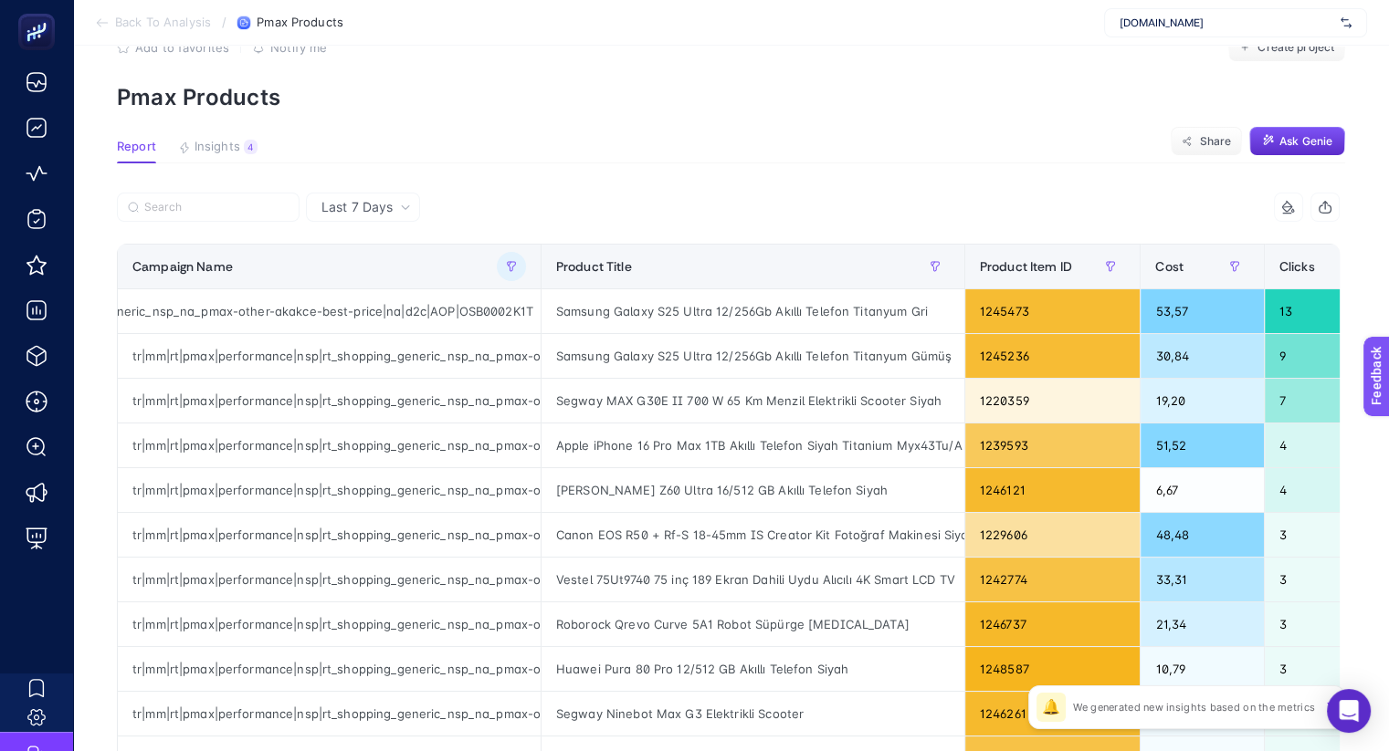
scroll to position [0, 11]
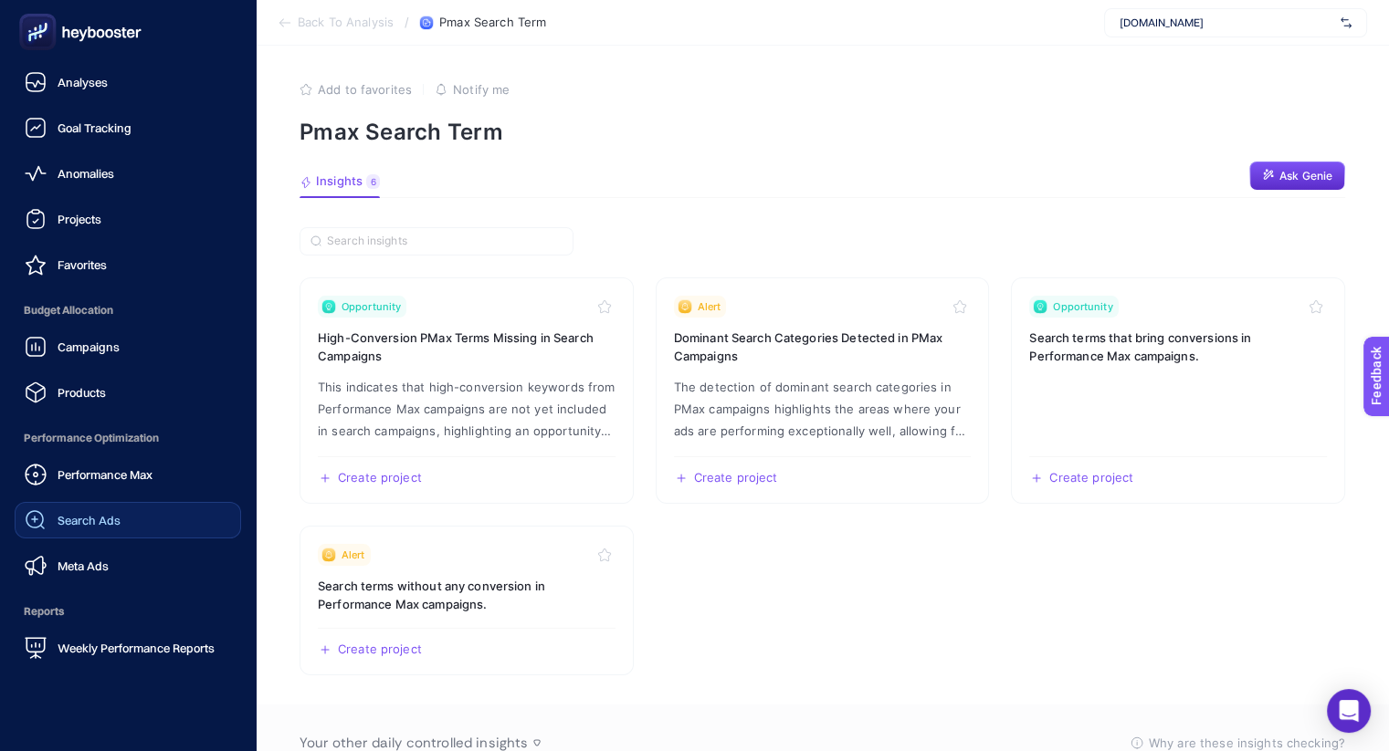
click at [103, 525] on span "Search Ads" at bounding box center [89, 520] width 63 height 15
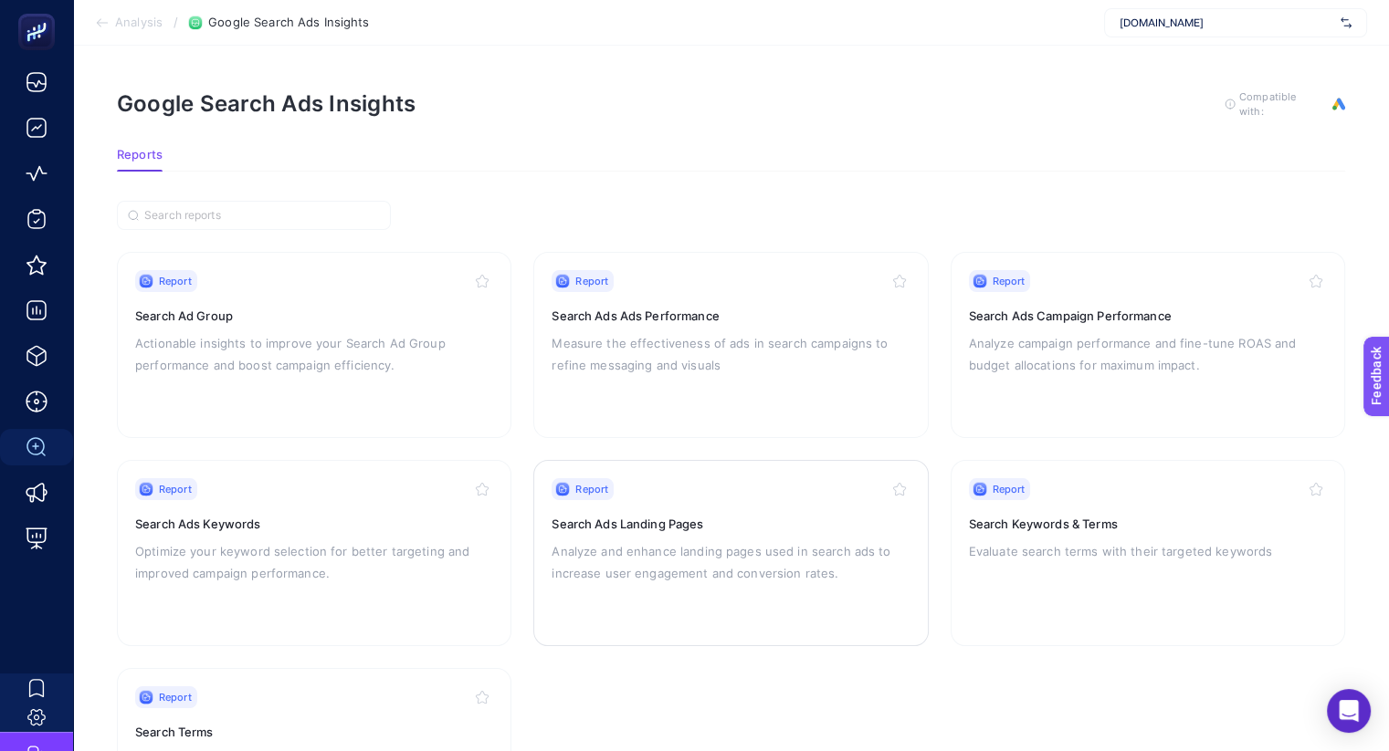
click at [687, 556] on p "Analyze and enhance landing pages used in search ads to increase user engagemen…" at bounding box center [730, 562] width 358 height 44
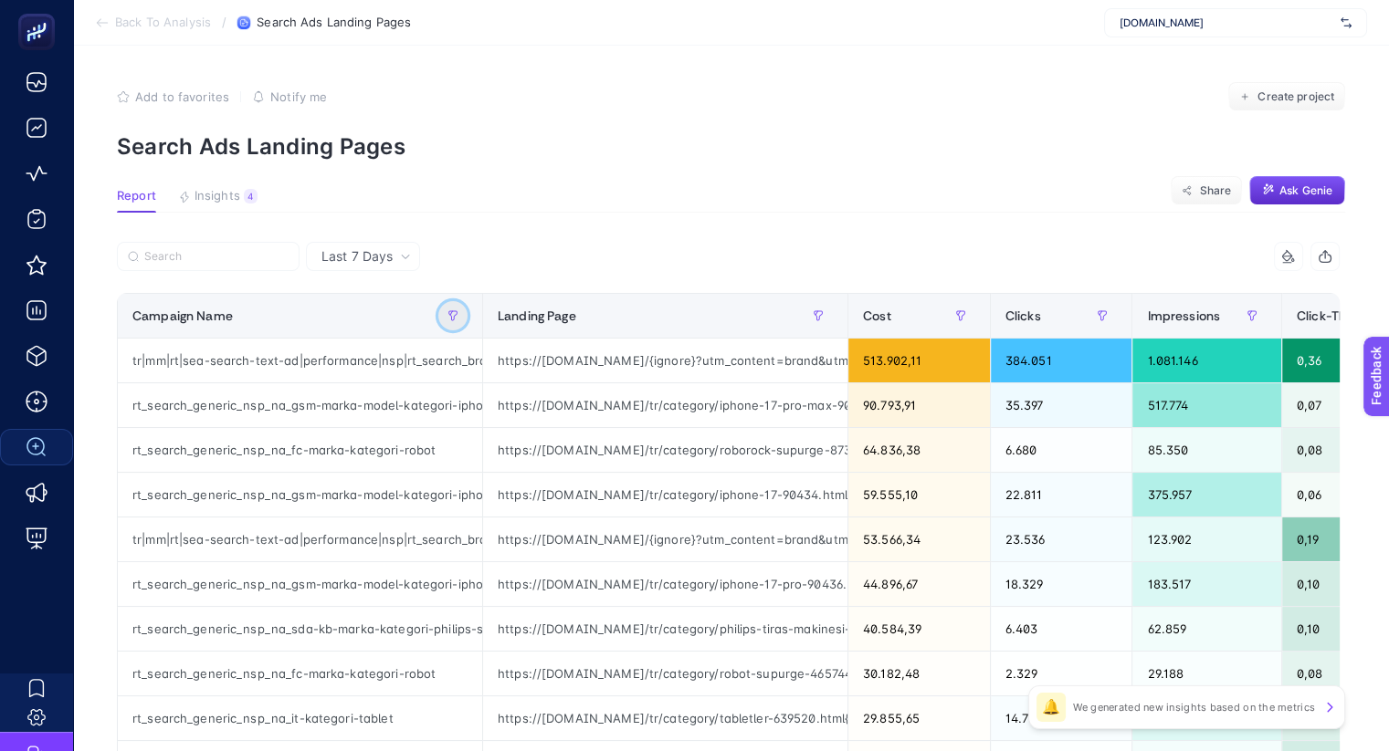
click at [446, 306] on button "button" at bounding box center [452, 315] width 29 height 29
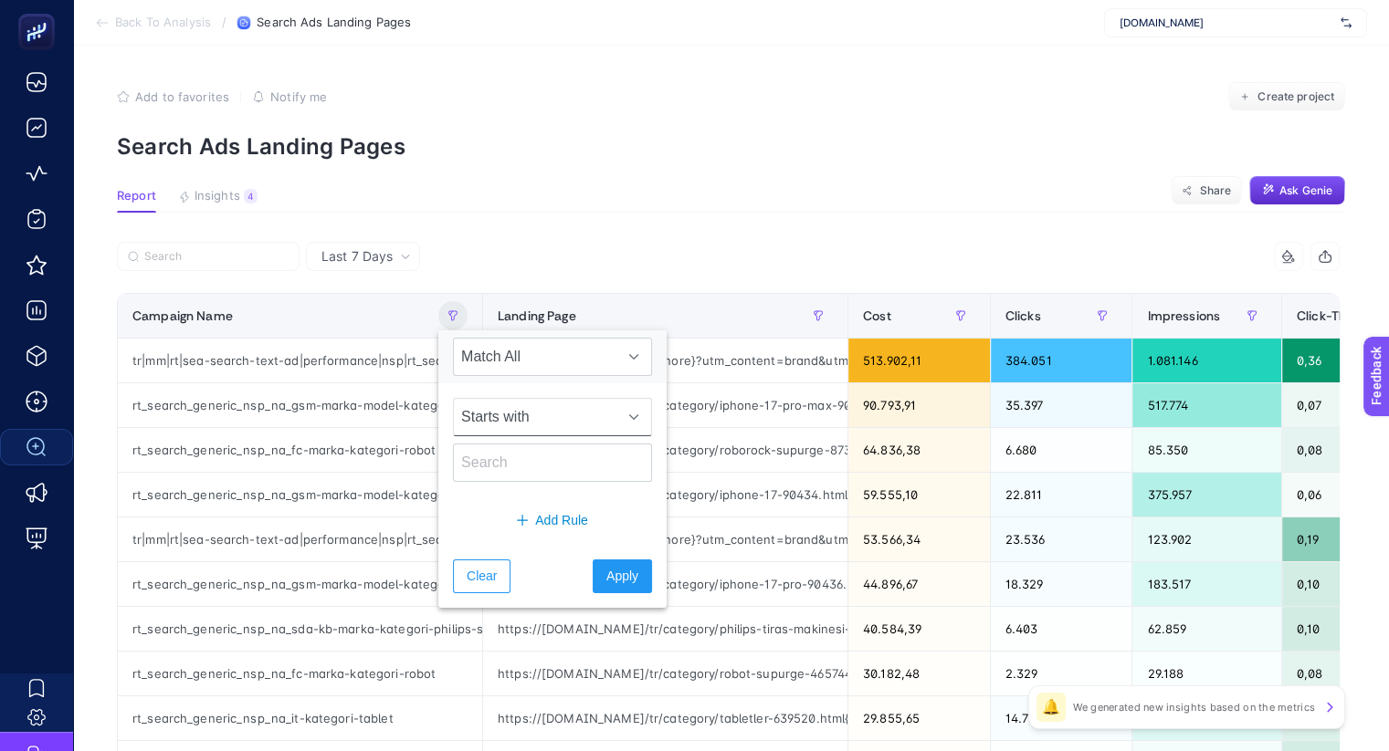
click at [573, 411] on span "Starts with" at bounding box center [535, 417] width 163 height 37
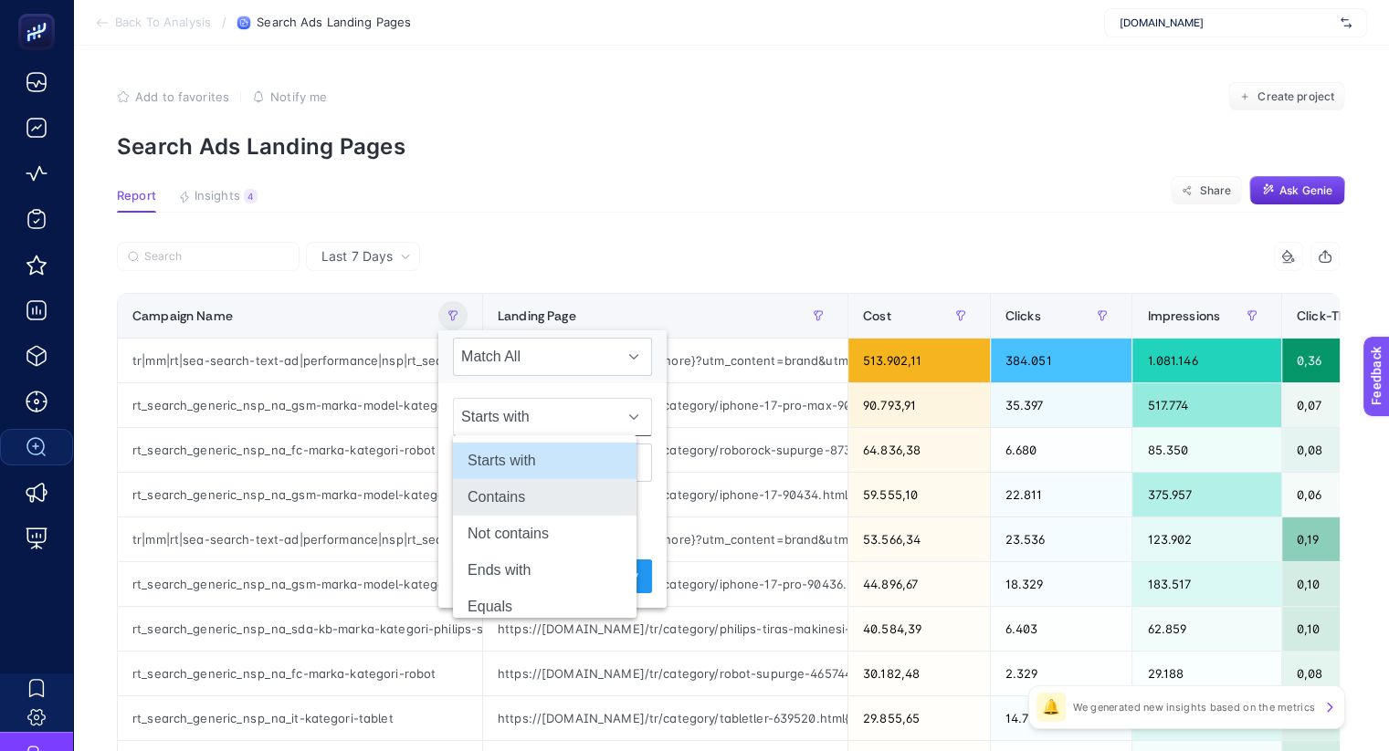
click at [542, 493] on li "Contains" at bounding box center [545, 497] width 184 height 37
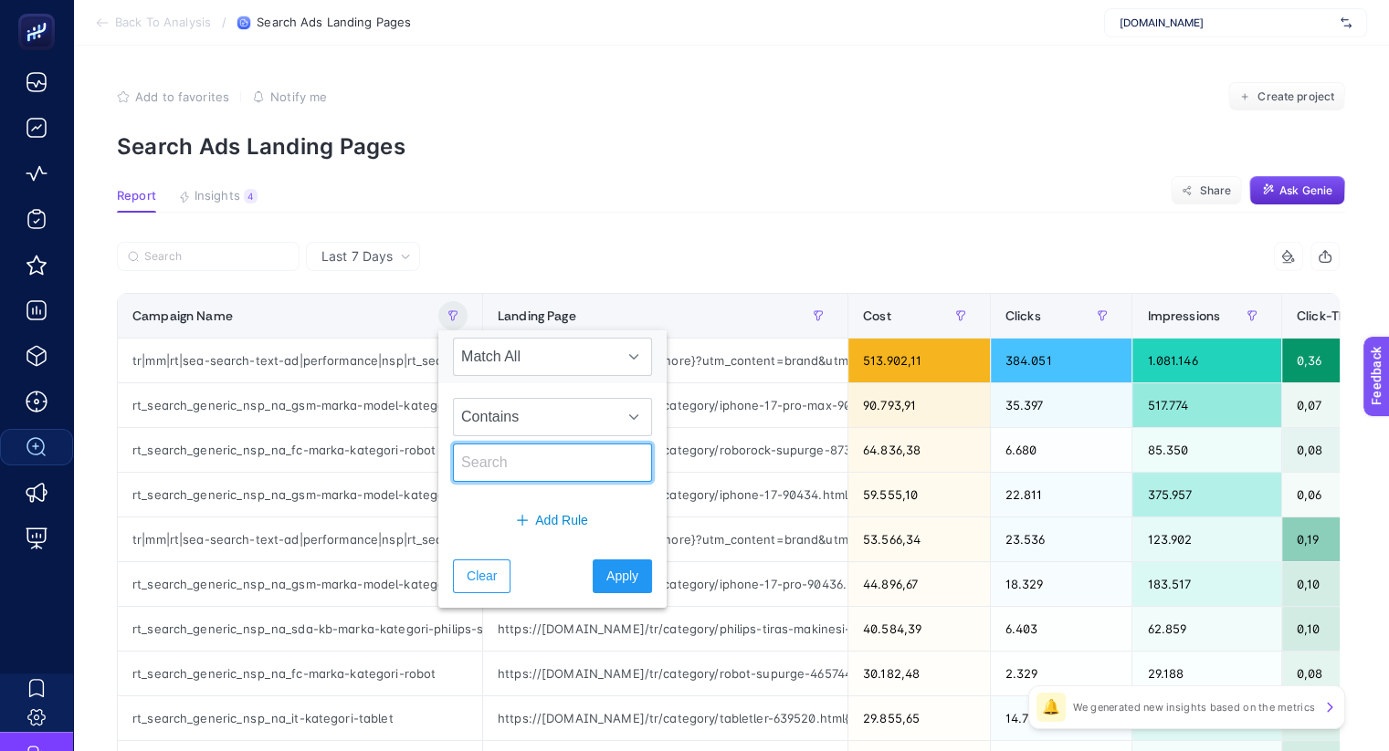
click at [529, 466] on input "text" at bounding box center [552, 463] width 199 height 38
type input "top"
click at [593, 567] on button "Apply" at bounding box center [622, 577] width 59 height 34
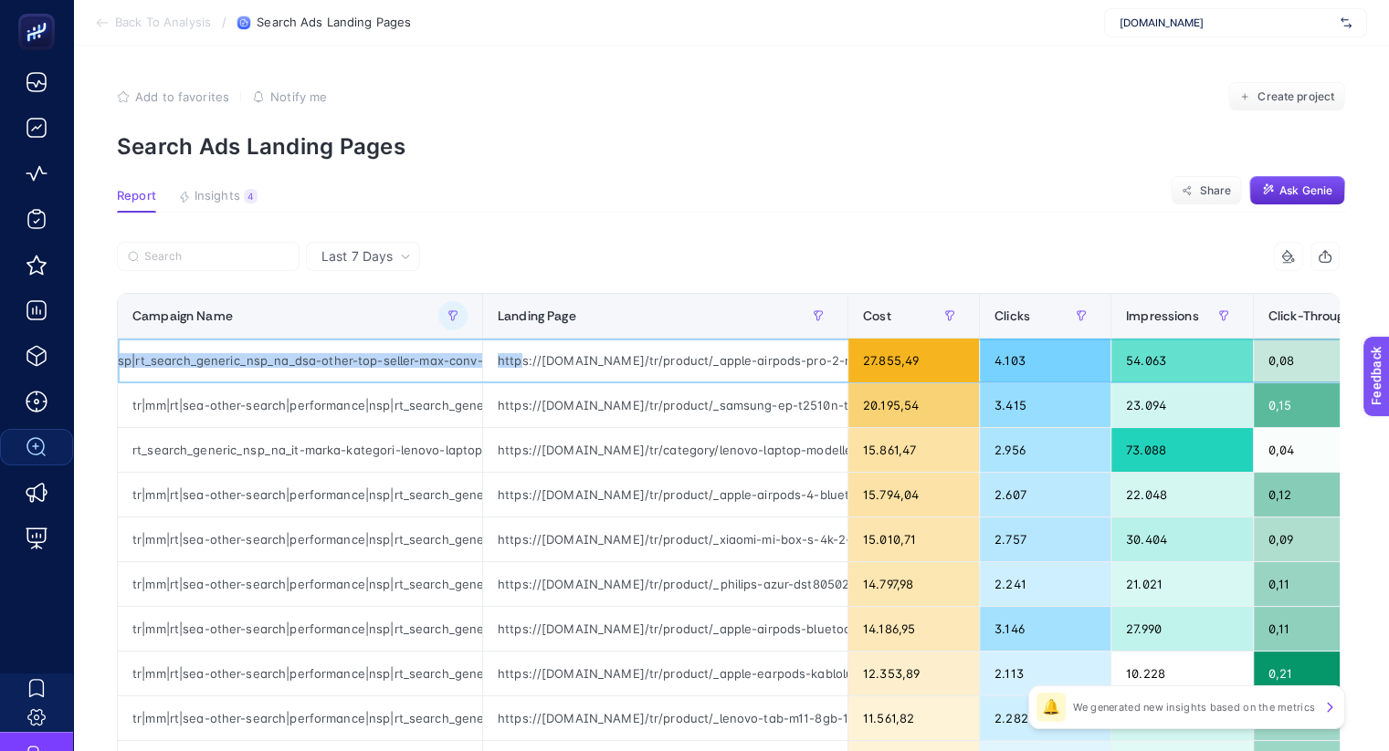
scroll to position [0, 451]
drag, startPoint x: 265, startPoint y: 360, endPoint x: 418, endPoint y: 363, distance: 153.4
click at [418, 363] on div "tr|mm|rt|sea-other-search|performance|nsp|rt_search_generic_nsp_na_dsa-other-to…" at bounding box center [300, 361] width 364 height 44
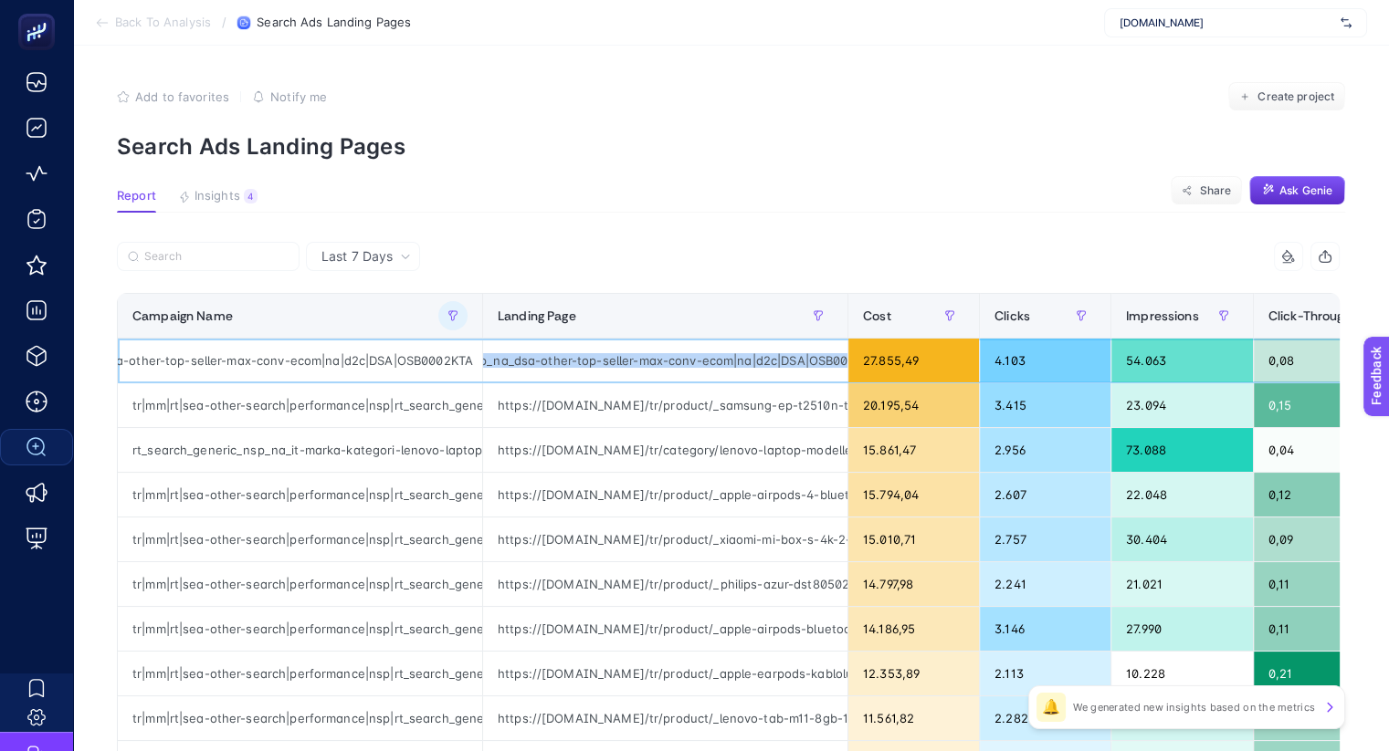
scroll to position [0, 1915]
drag, startPoint x: 644, startPoint y: 362, endPoint x: 853, endPoint y: 360, distance: 209.1
click at [853, 360] on tr "tr|mm|rt|sea-other-search|performance|nsp|rt_search_generic_nsp_na_dsa-other-to…" at bounding box center [1166, 361] width 2097 height 45
click at [627, 373] on div "https://www.mediamarkt.com.tr/tr/product/_apple-airpods-pro-2-nesil-ve-magsafe-…" at bounding box center [665, 361] width 364 height 44
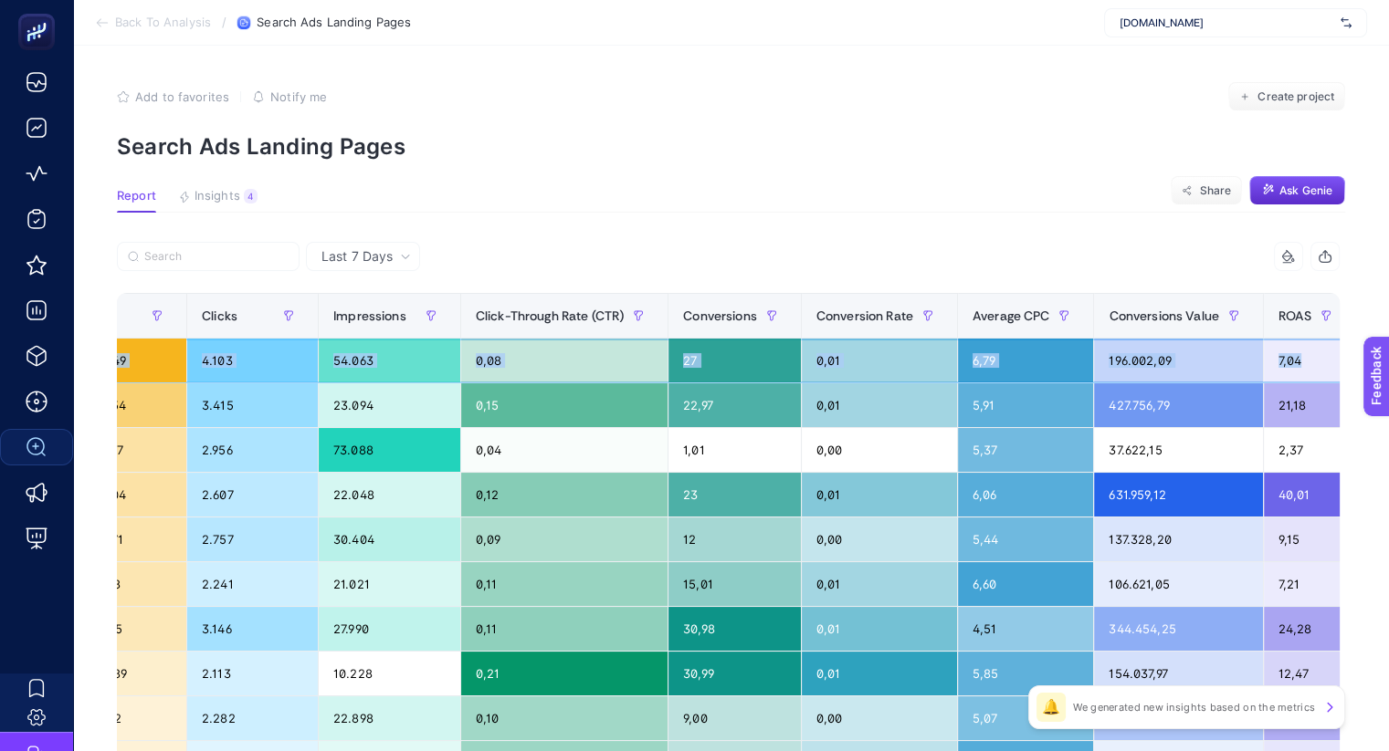
scroll to position [0, 843]
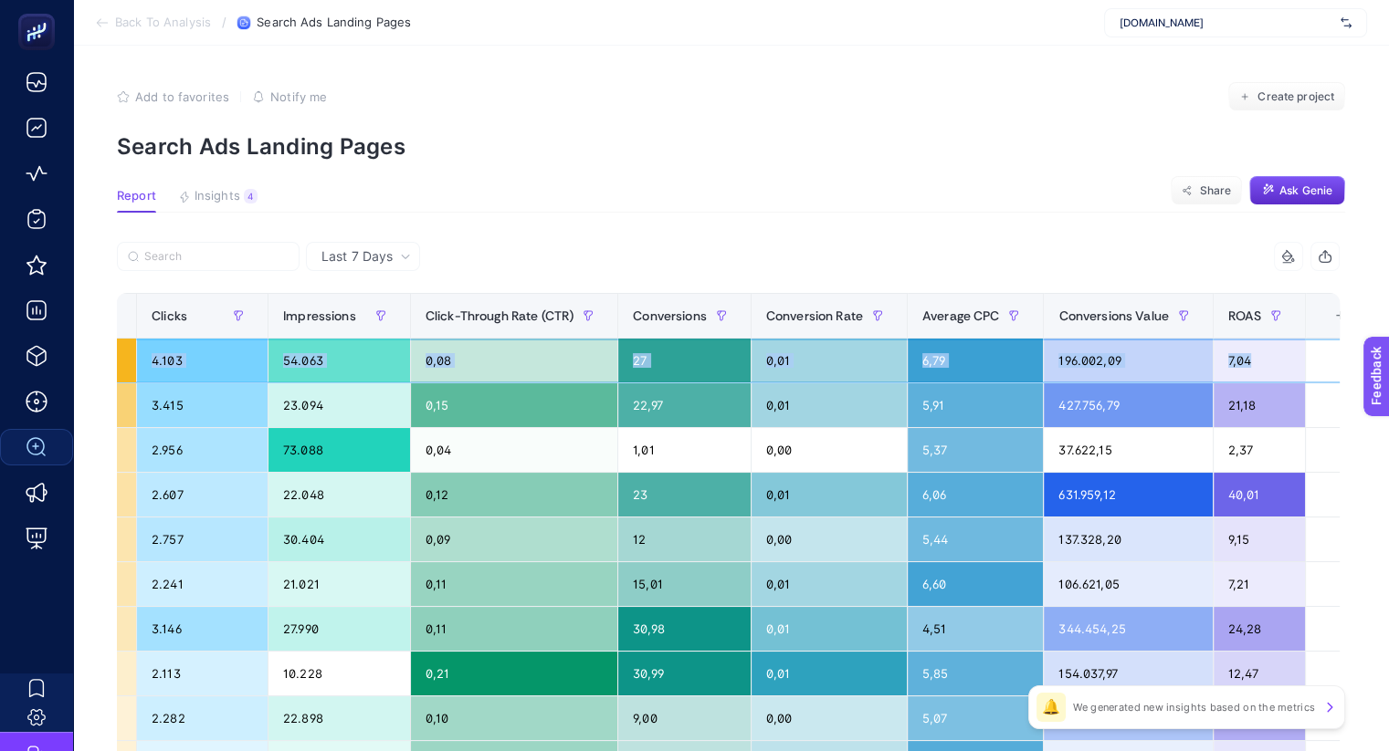
drag, startPoint x: 580, startPoint y: 356, endPoint x: 1301, endPoint y: 357, distance: 721.3
click at [1301, 357] on tr "tr|mm|rt|sea-other-search|performance|nsp|rt_search_generic_nsp_na_dsa-other-to…" at bounding box center [323, 361] width 2097 height 45
click at [777, 365] on div "0,01" at bounding box center [828, 361] width 155 height 44
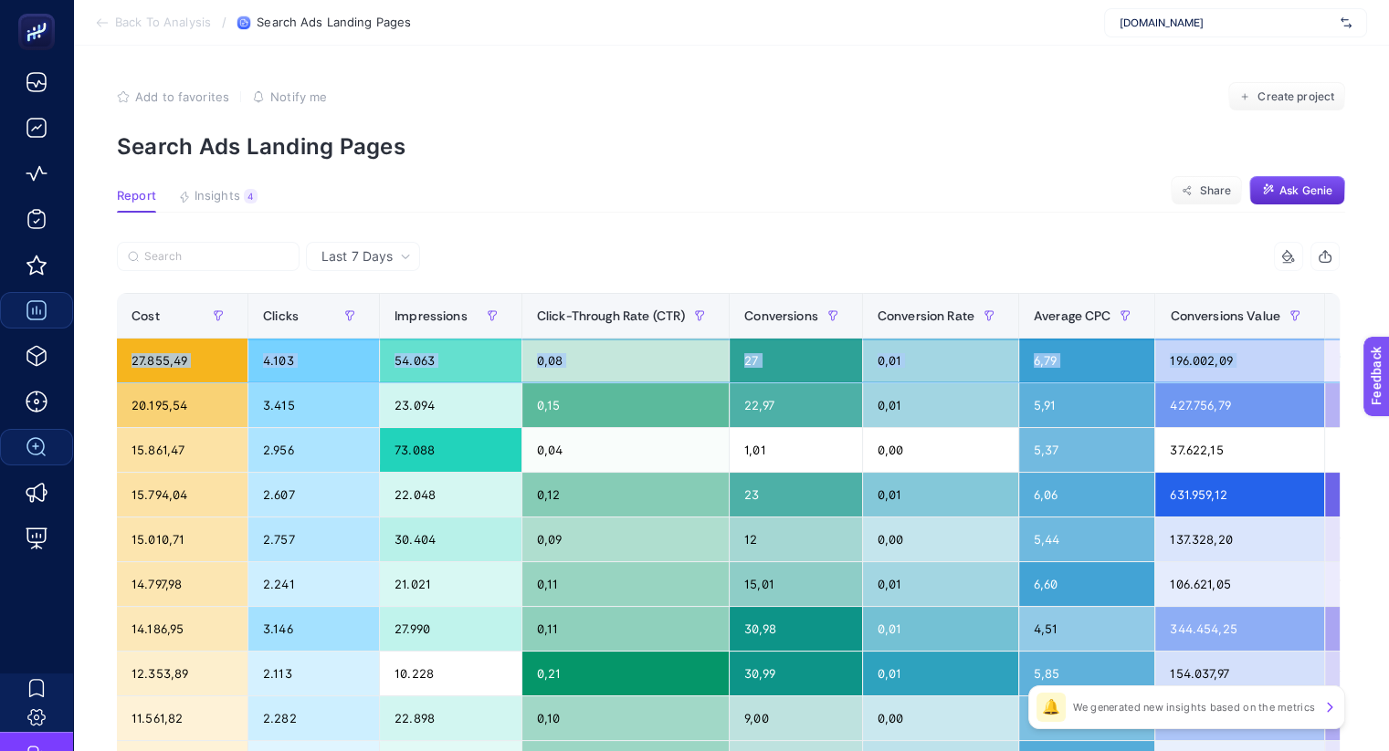
scroll to position [0, 0]
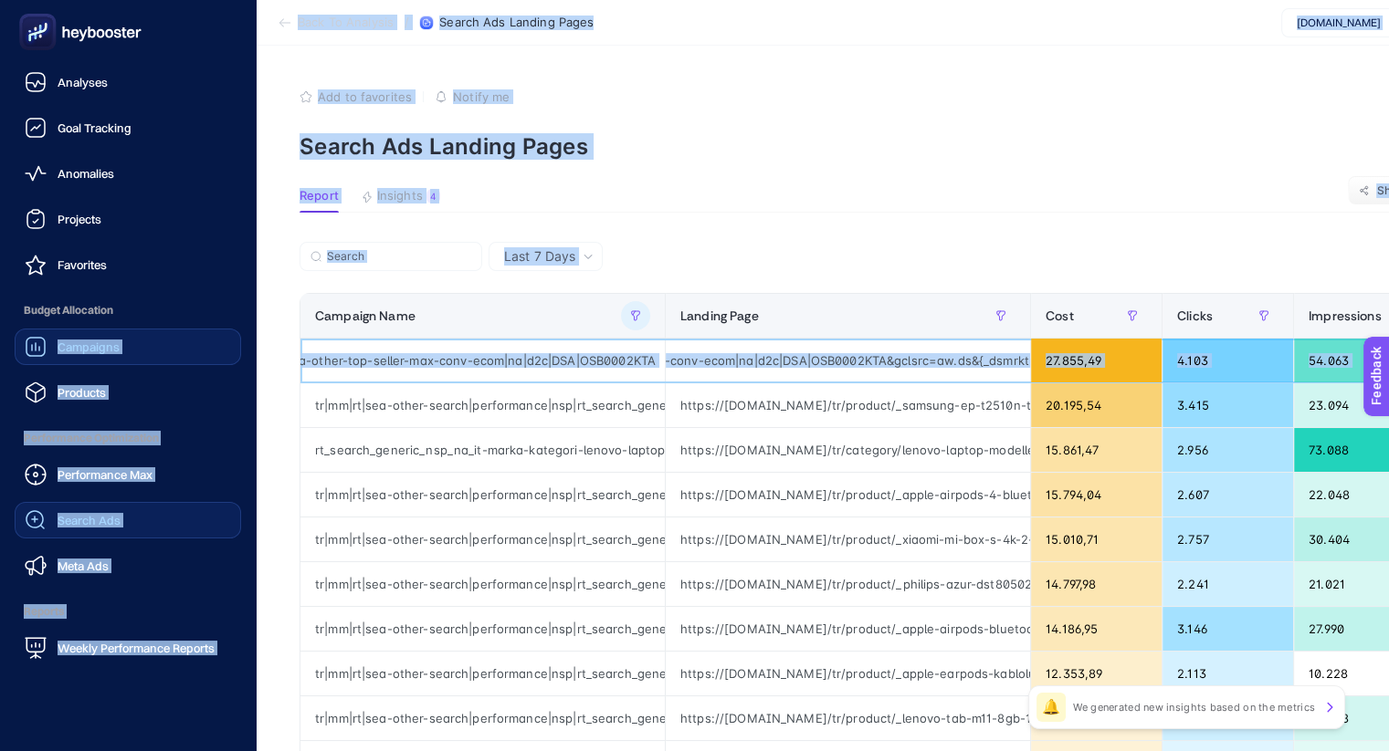
drag, startPoint x: 1246, startPoint y: 367, endPoint x: 71, endPoint y: 363, distance: 1175.0
click at [71, 363] on div "Analyses Goal Tracking Anomalies Projects Favorites Budget Allocation Campaigns…" at bounding box center [694, 736] width 1389 height 1473
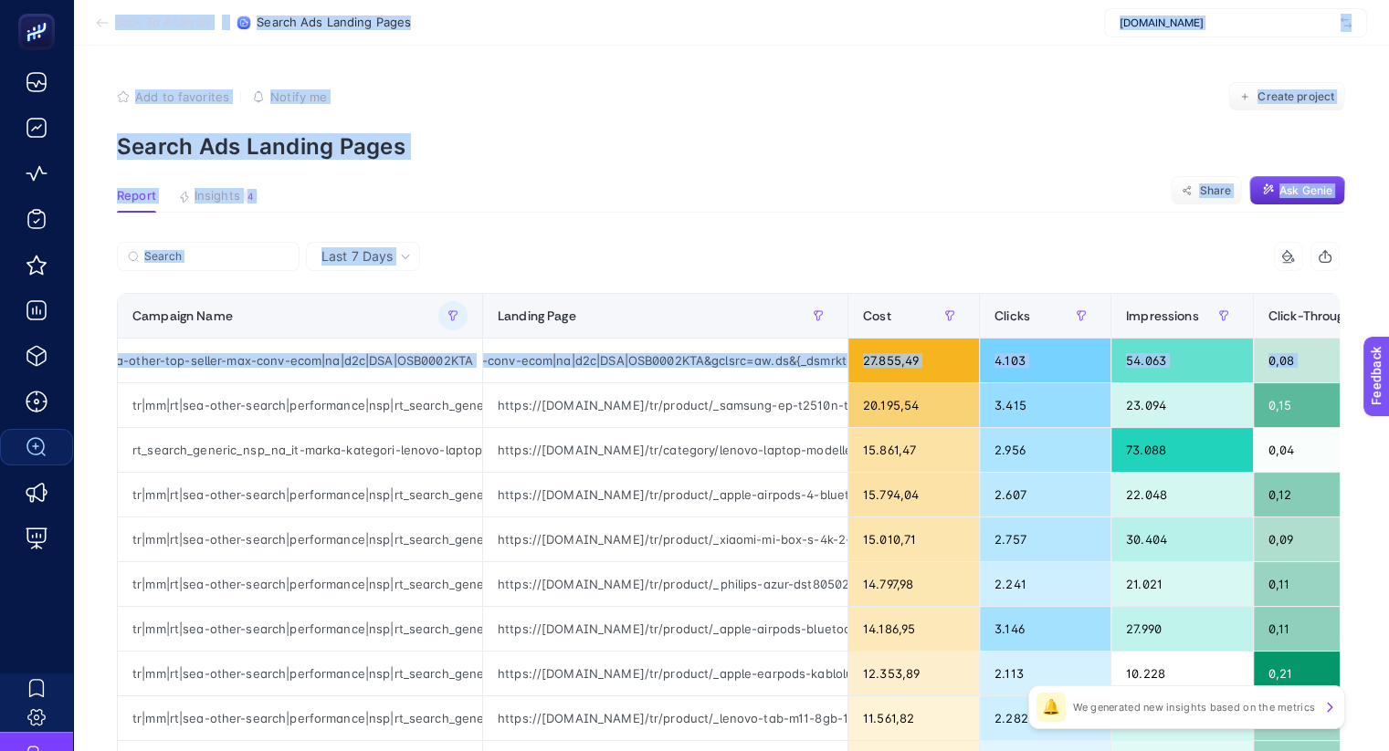
click at [743, 244] on div "9 items selected" at bounding box center [1035, 256] width 612 height 29
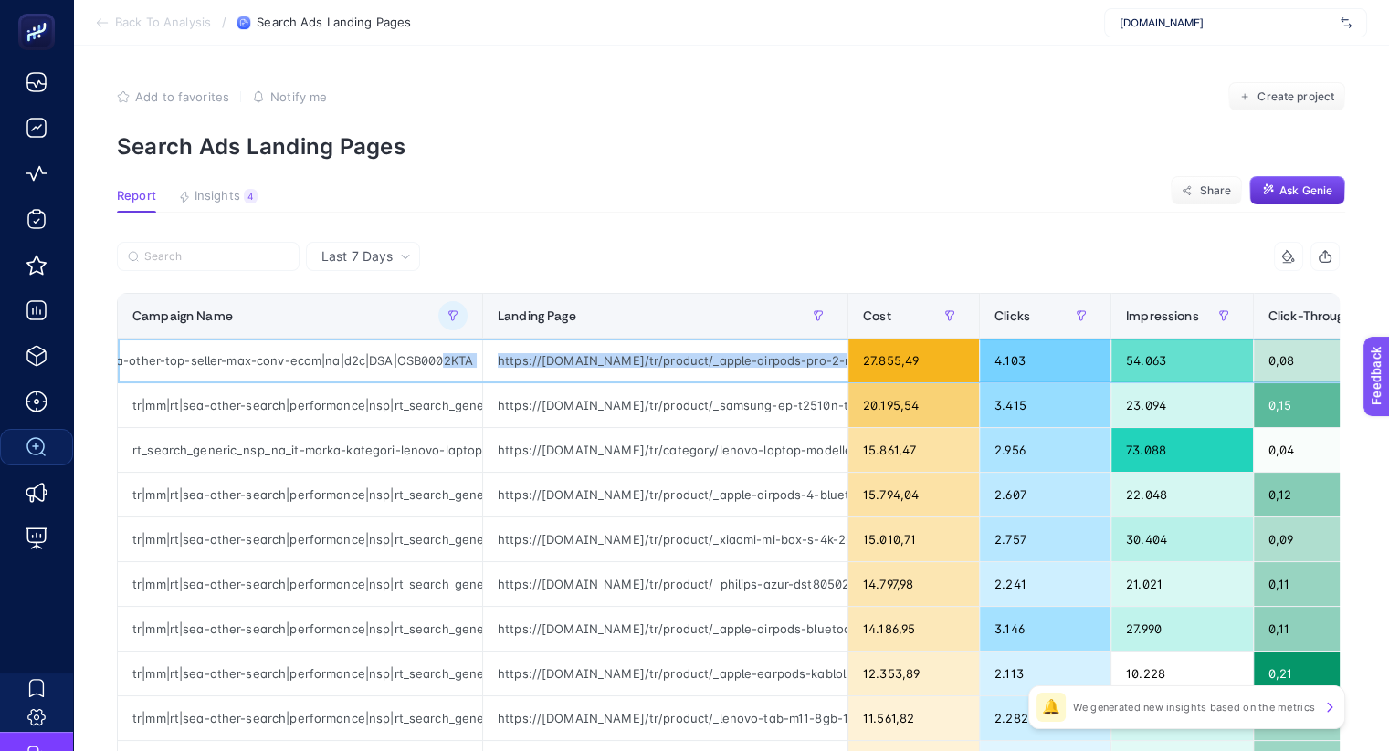
drag, startPoint x: 662, startPoint y: 359, endPoint x: 434, endPoint y: 359, distance: 228.2
click at [434, 359] on tr "tr|mm|rt|sea-other-search|performance|nsp|rt_search_generic_nsp_na_dsa-other-to…" at bounding box center [1166, 361] width 2097 height 45
click at [739, 351] on div "https://www.mediamarkt.com.tr/tr/product/_apple-airpods-pro-2-nesil-ve-magsafe-…" at bounding box center [665, 361] width 364 height 44
click at [767, 361] on div "https://www.mediamarkt.com.tr/tr/product/_apple-airpods-pro-2-nesil-ve-magsafe-…" at bounding box center [665, 361] width 364 height 44
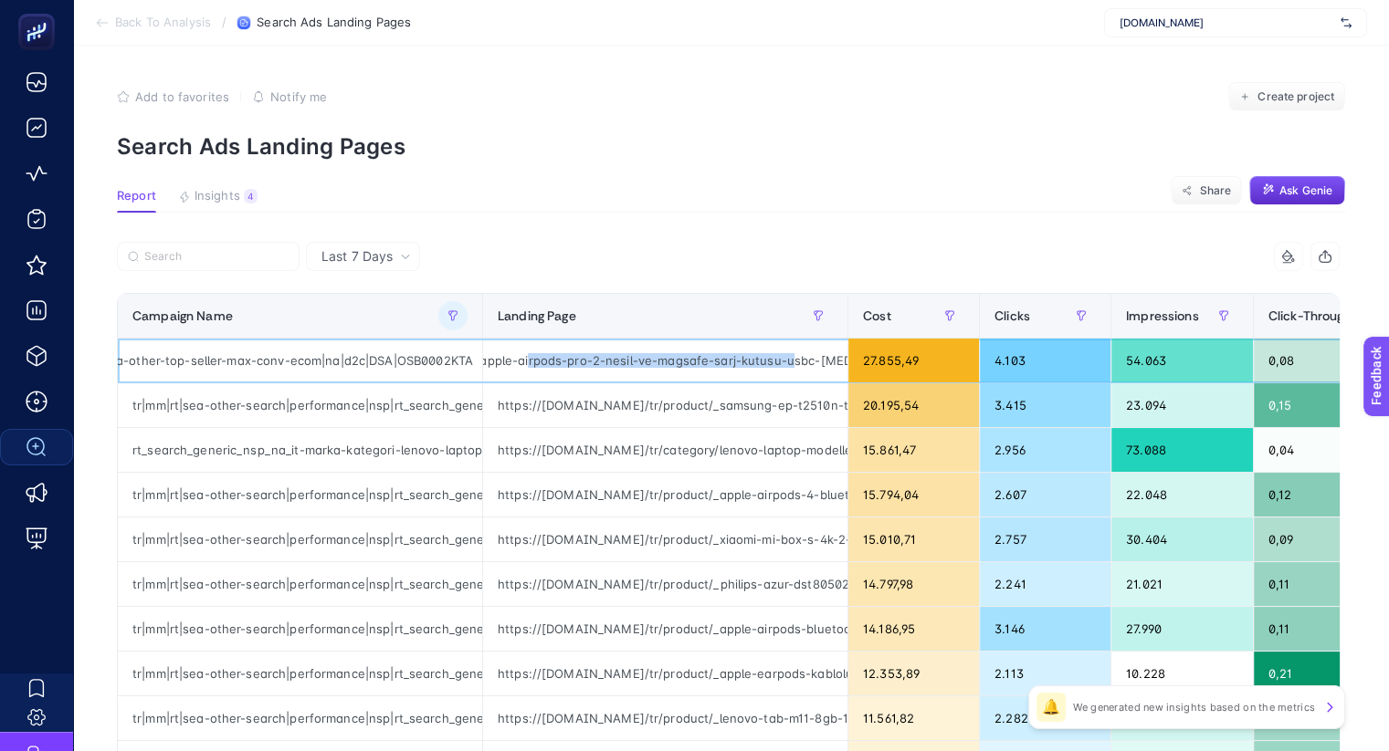
drag, startPoint x: 750, startPoint y: 356, endPoint x: 771, endPoint y: 357, distance: 21.0
click at [771, 357] on div "https://www.mediamarkt.com.tr/tr/product/_apple-airpods-pro-2-nesil-ve-magsafe-…" at bounding box center [665, 361] width 364 height 44
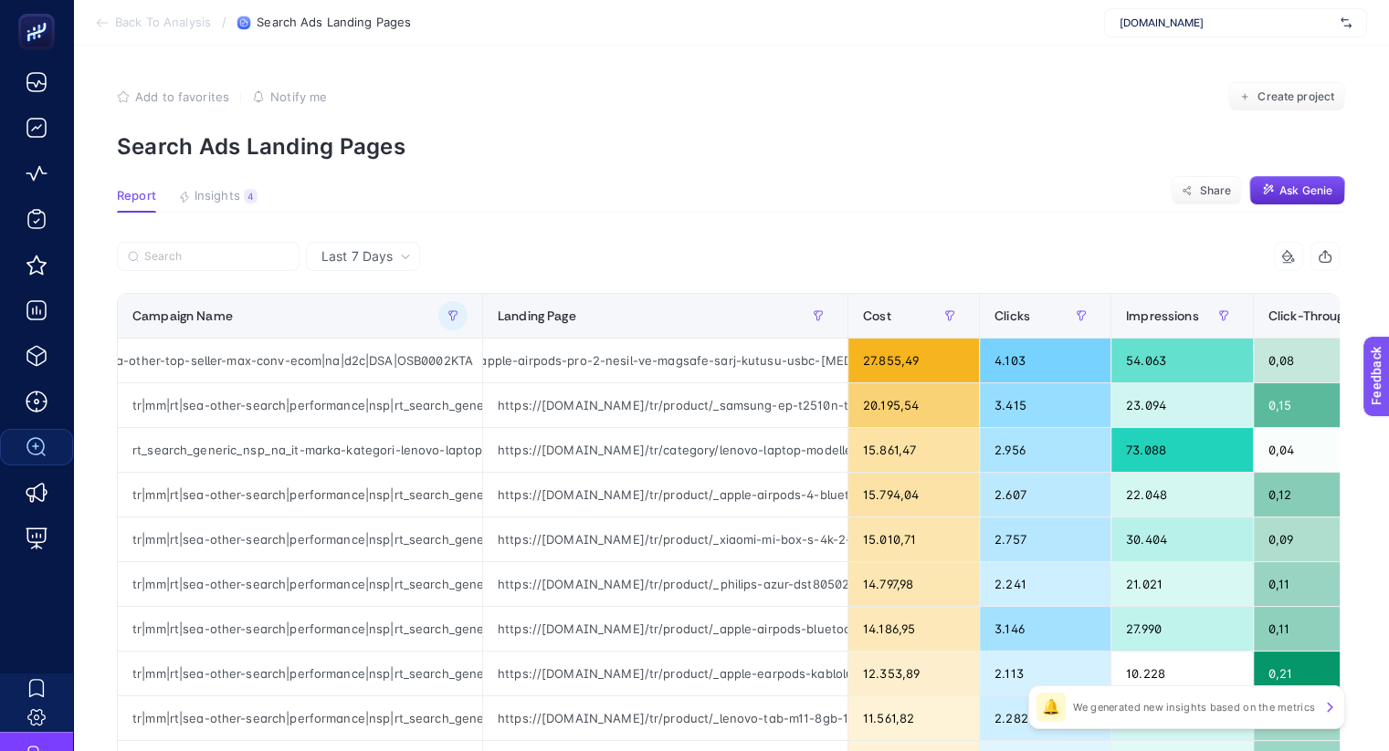
click at [636, 129] on section "Add to favorites false Notify me Create project Search Ads Landing Pages" at bounding box center [731, 121] width 1228 height 78
click at [455, 305] on button "button" at bounding box center [452, 315] width 29 height 29
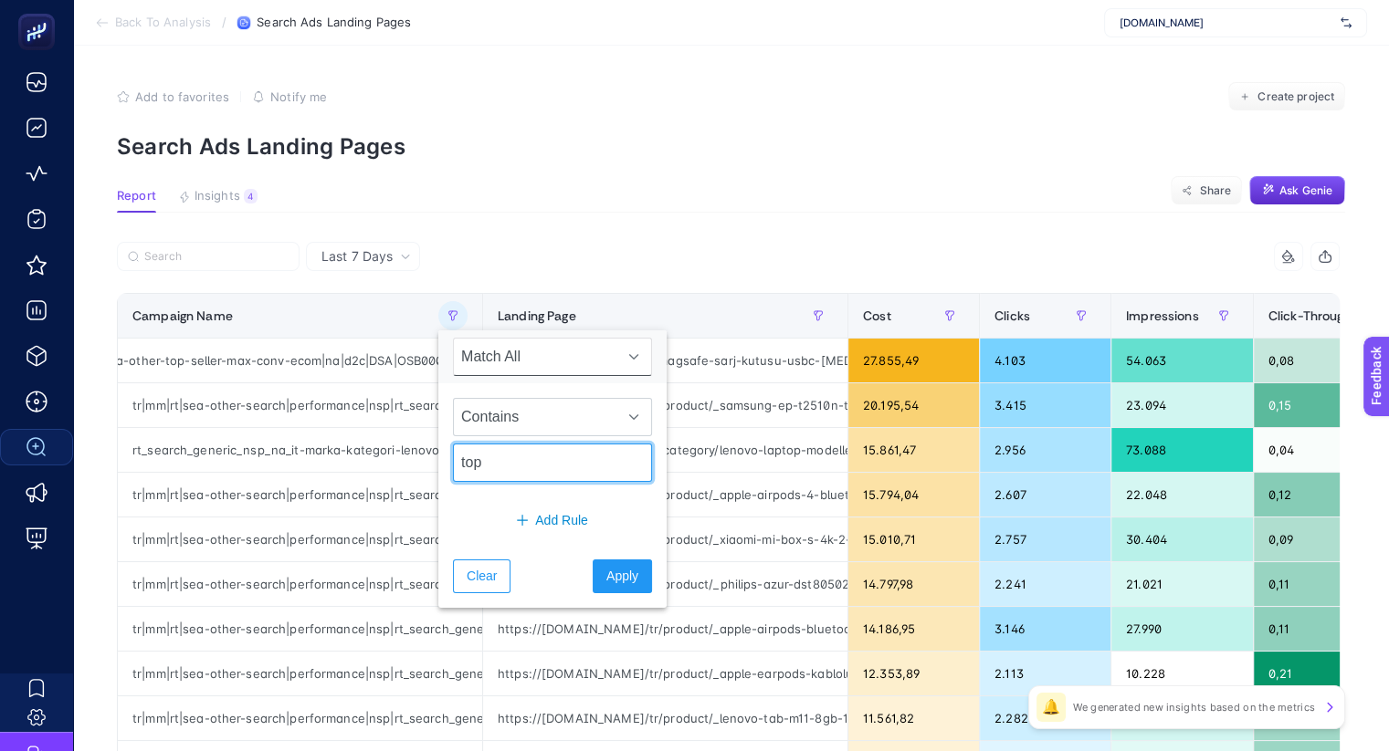
click at [552, 465] on input "top" at bounding box center [552, 463] width 199 height 38
type input "t"
click at [606, 577] on span "Apply" at bounding box center [622, 576] width 32 height 19
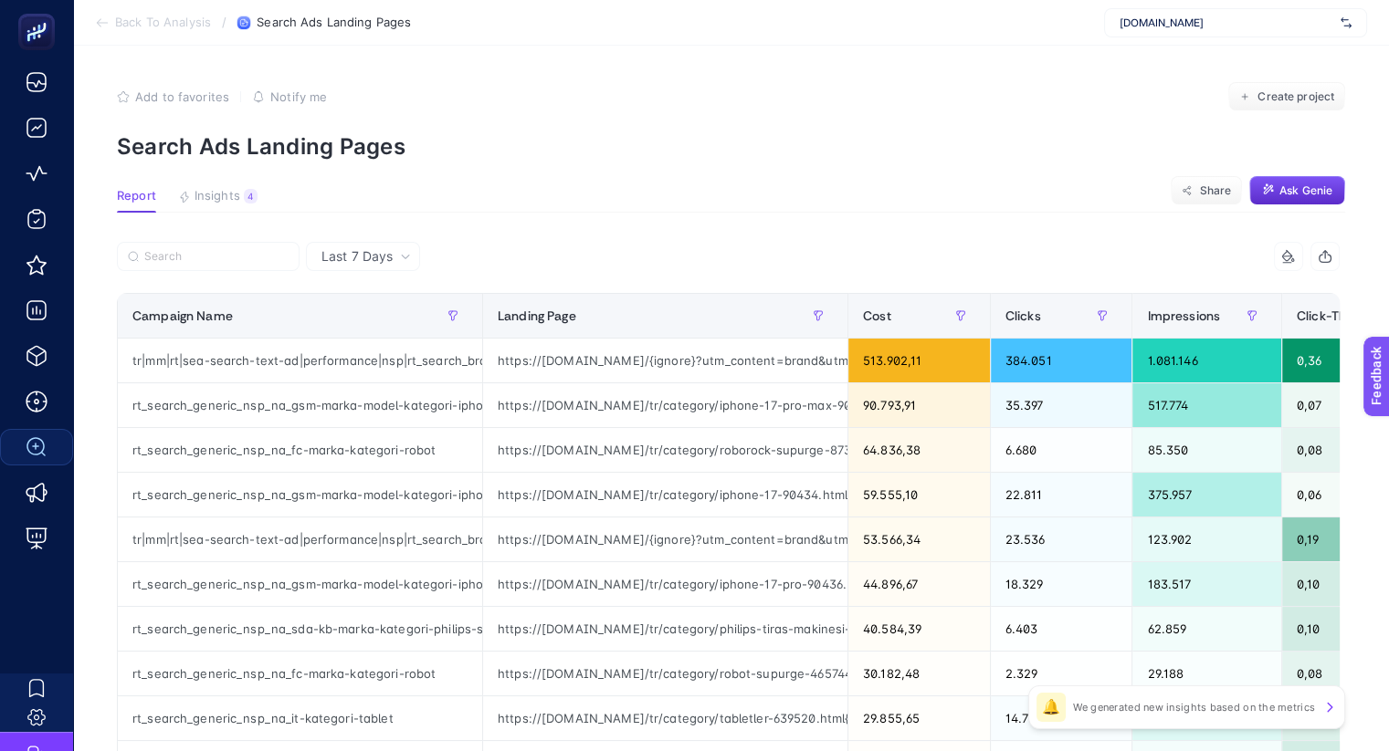
click at [658, 208] on section "Report Insights 4 We generated new insights based on the metrics Share Ask Genie" at bounding box center [731, 201] width 1228 height 24
click at [460, 313] on button "button" at bounding box center [452, 315] width 29 height 29
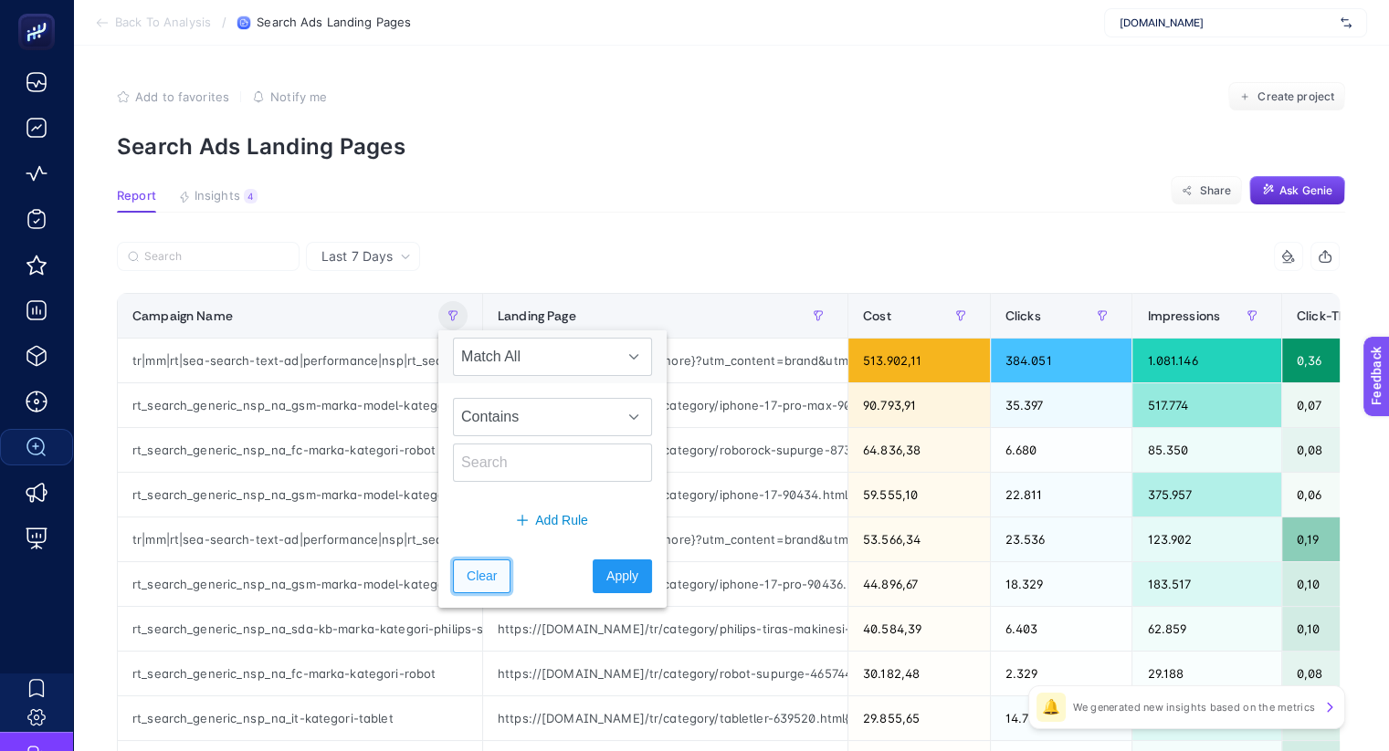
click at [475, 578] on span "Clear" at bounding box center [482, 576] width 30 height 19
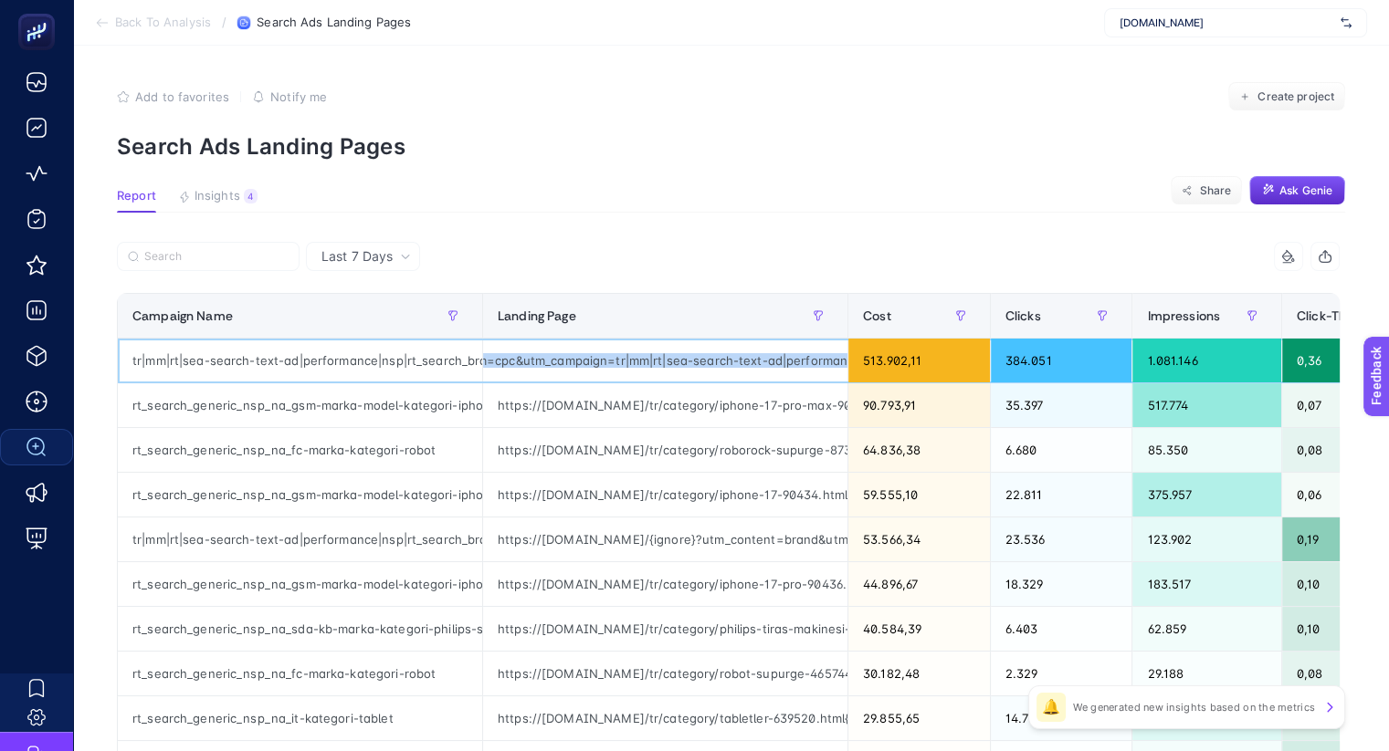
drag, startPoint x: 561, startPoint y: 362, endPoint x: 858, endPoint y: 359, distance: 297.6
click at [858, 359] on tr "tr|mm|rt|sea-search-text-ad|performance|nsp|rt_search_brand_nsp_na_pure-exact|n…" at bounding box center [1180, 361] width 2125 height 45
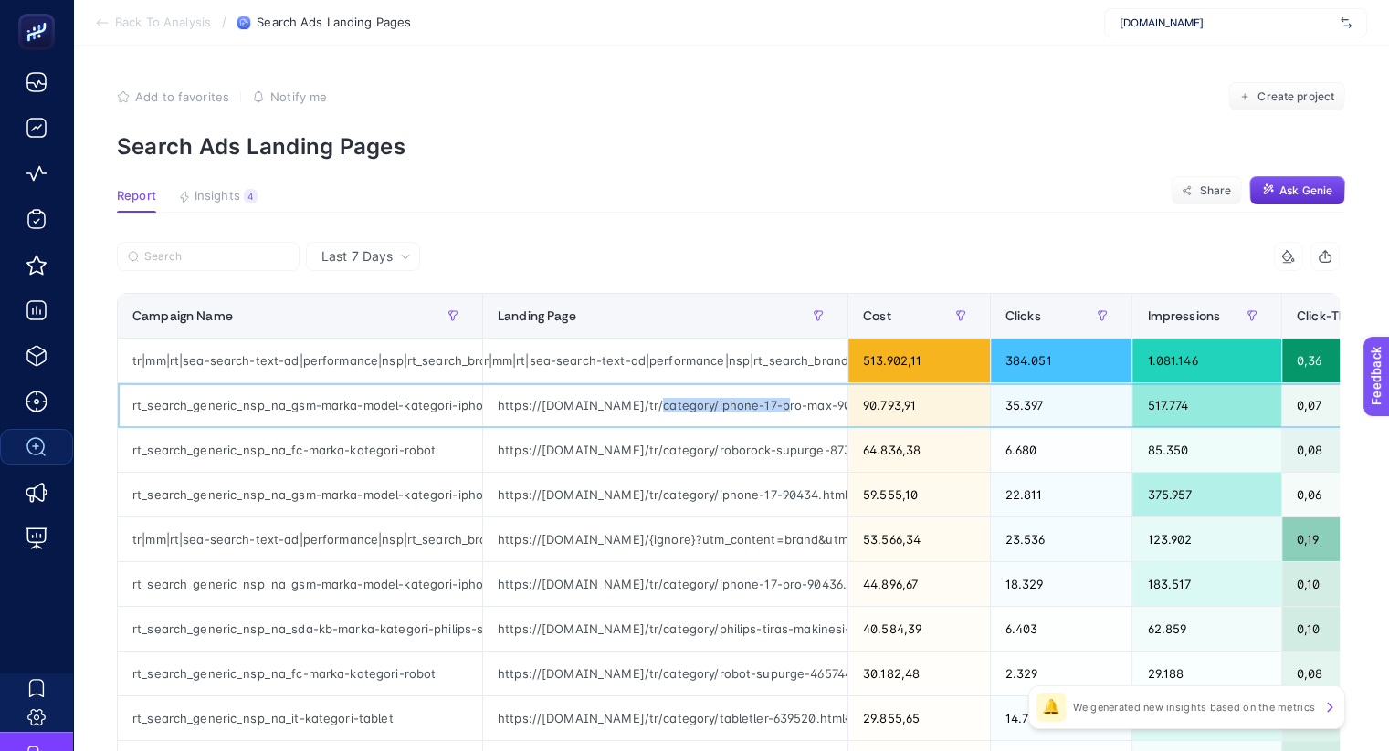
drag, startPoint x: 661, startPoint y: 409, endPoint x: 771, endPoint y: 407, distance: 110.5
click at [771, 407] on div "https://www.mediamarkt.com.tr/tr/category/iphone-17-pro-max-90437.html{ignore}?…" at bounding box center [665, 405] width 364 height 44
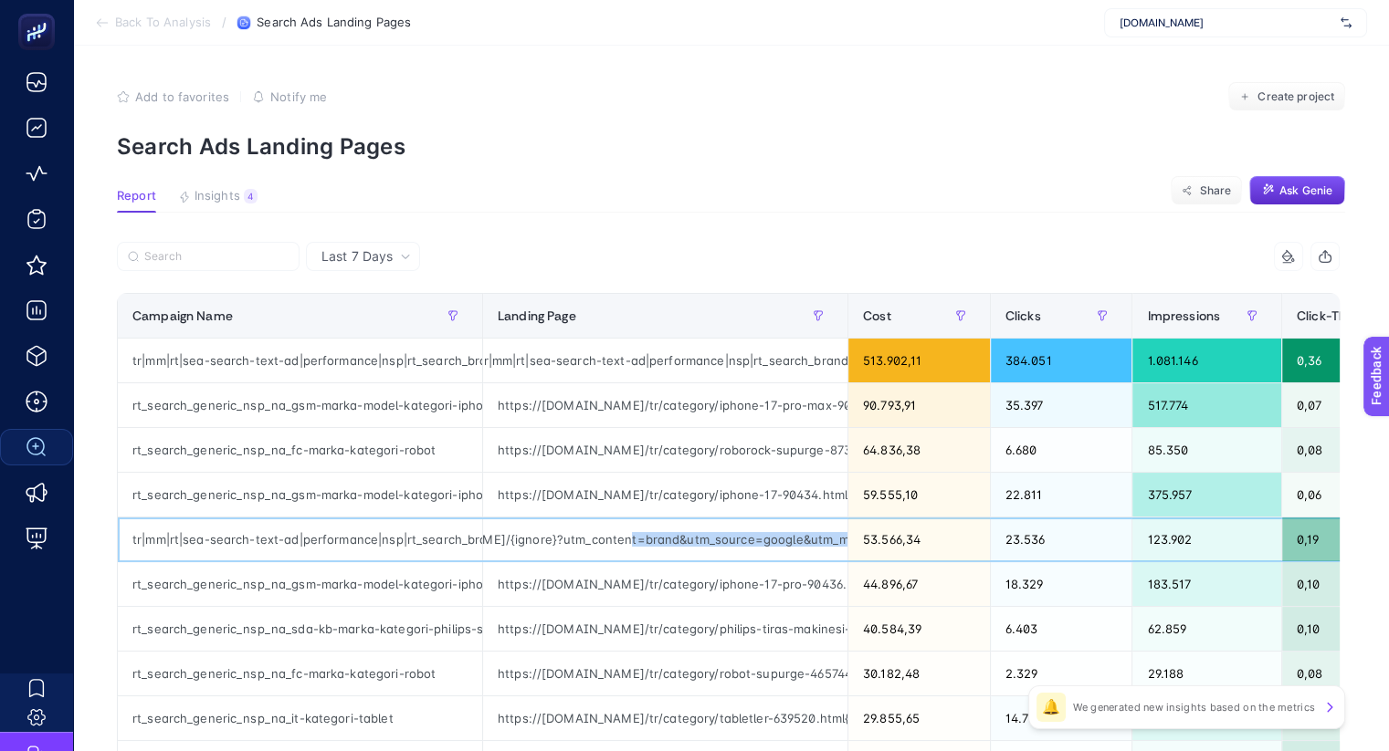
scroll to position [0, 440]
drag, startPoint x: 751, startPoint y: 537, endPoint x: 858, endPoint y: 539, distance: 106.8
click at [858, 539] on tr "tr|mm|rt|sea-search-text-ad|performance|nsp|rt_search_brand_nsp_na_pure-phrase|…" at bounding box center [1180, 540] width 2125 height 45
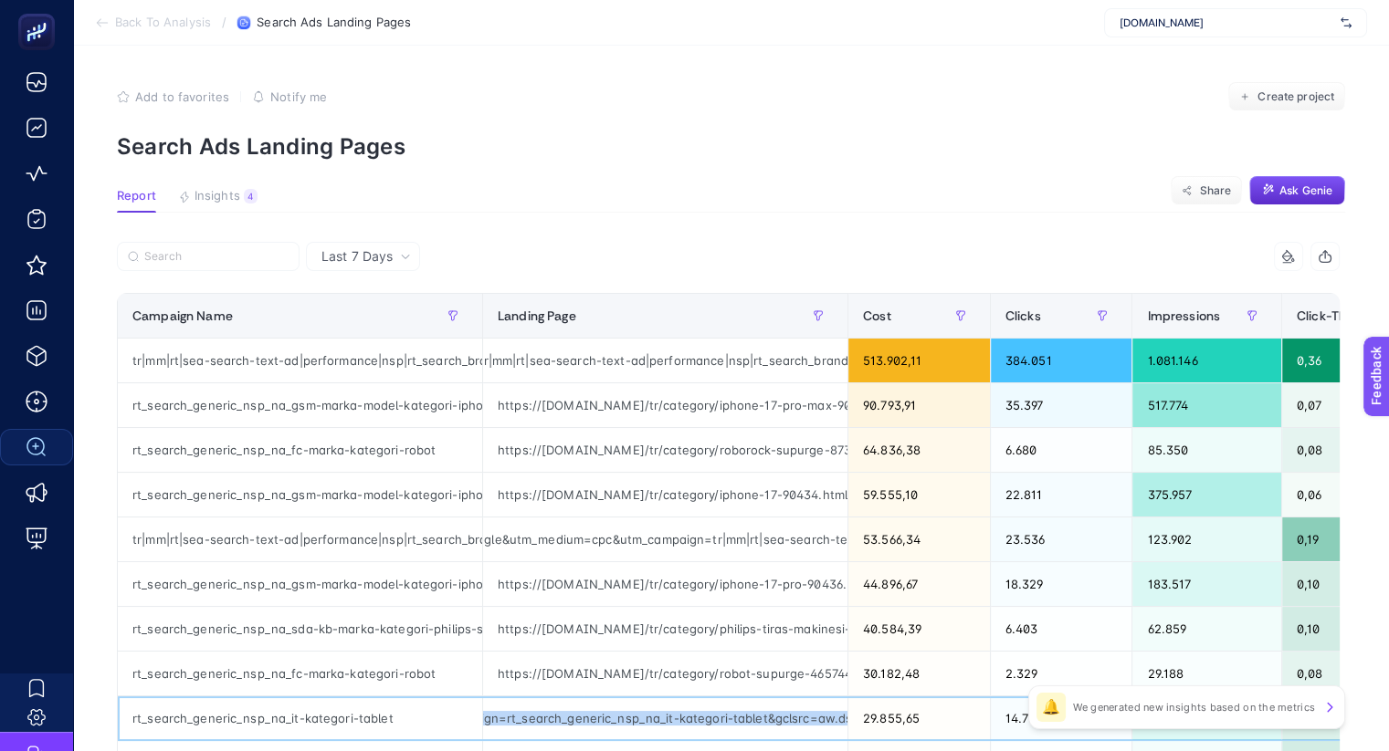
scroll to position [0, 1000]
drag, startPoint x: 767, startPoint y: 712, endPoint x: 865, endPoint y: 714, distance: 97.7
click at [865, 714] on tr "rt_search_generic_nsp_na_it-kategori-tablet https://www.mediamarkt.com.tr/tr/ca…" at bounding box center [1180, 719] width 2125 height 45
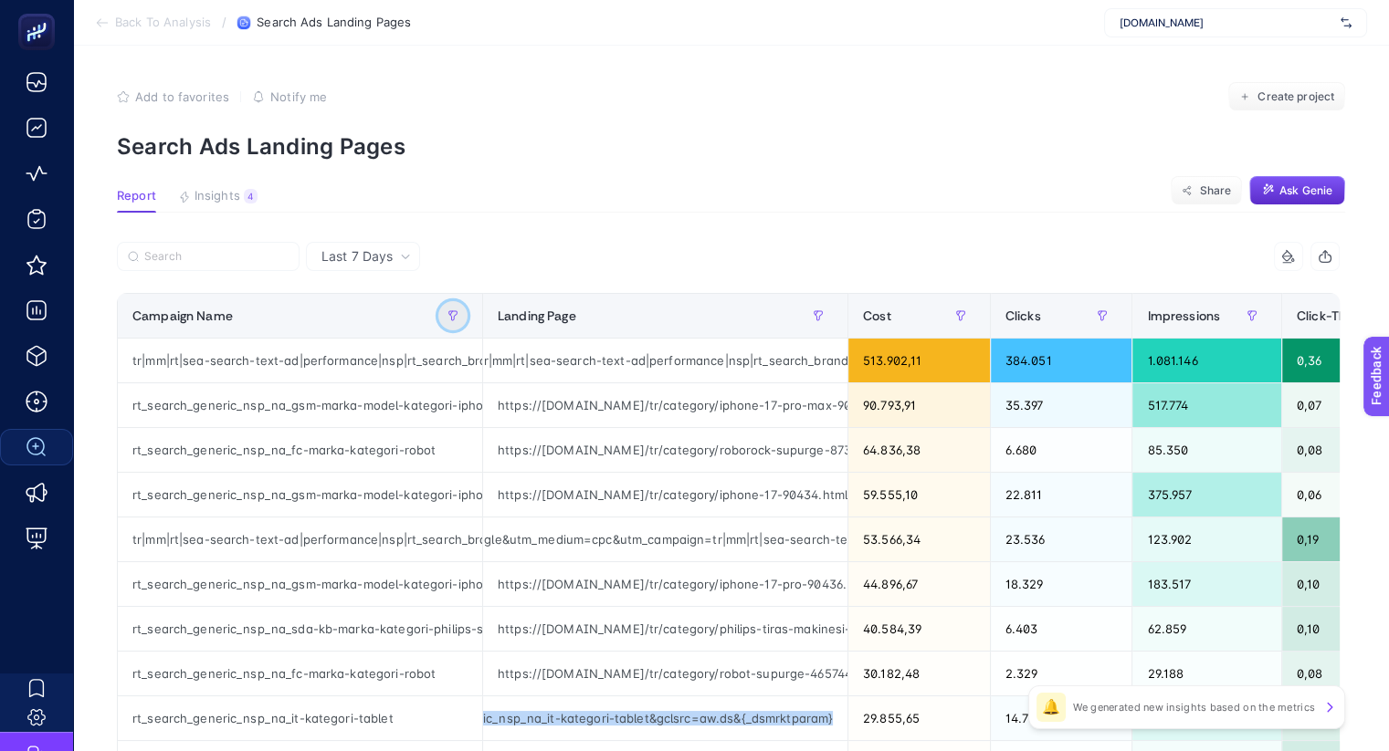
click at [453, 315] on icon "button" at bounding box center [452, 315] width 11 height 11
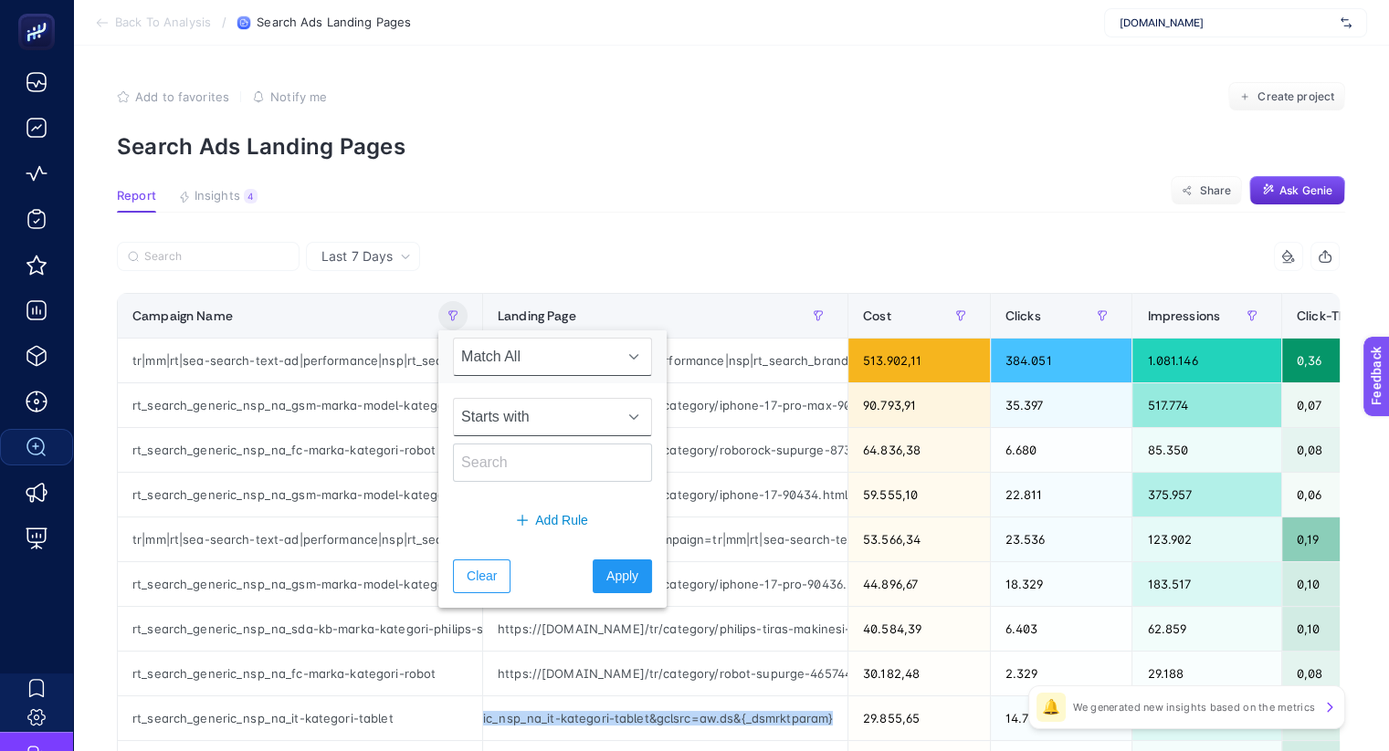
click at [509, 418] on span "Starts with" at bounding box center [535, 417] width 163 height 37
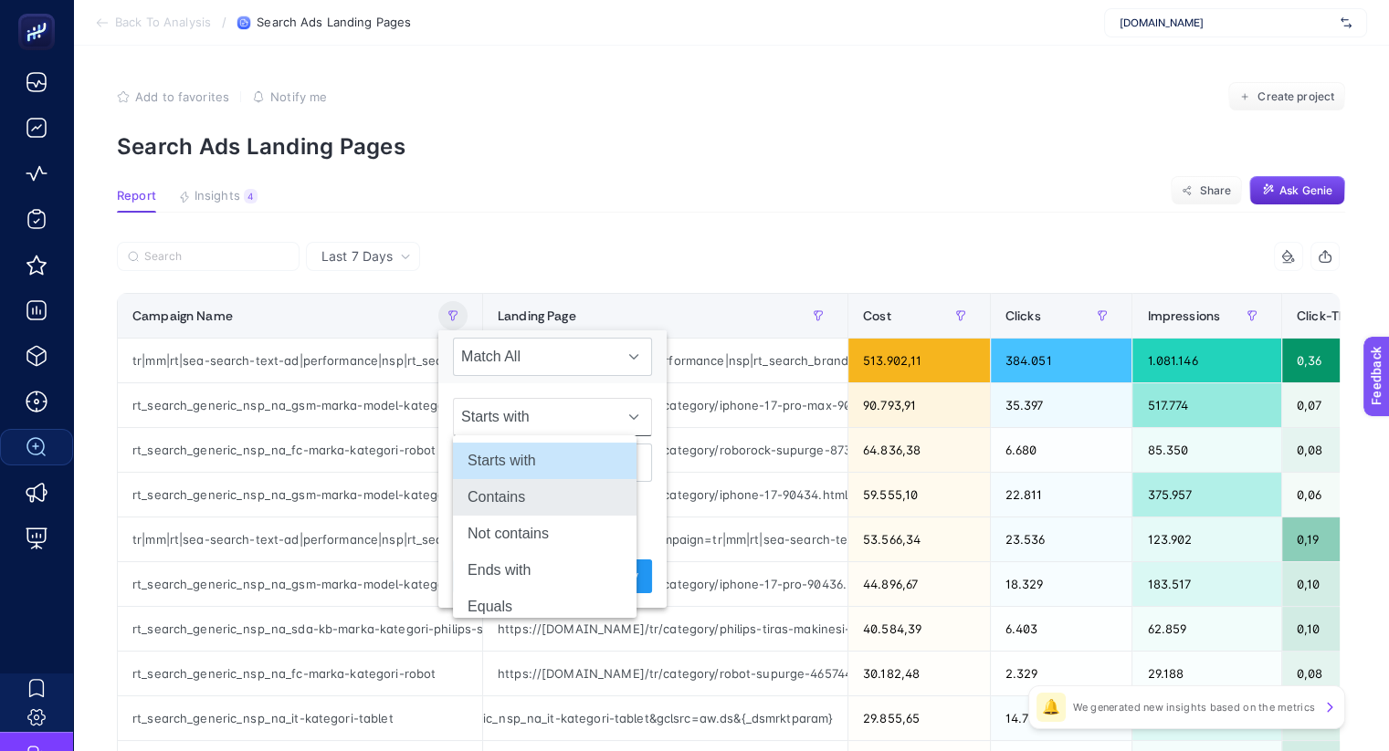
click at [526, 498] on li "Contains" at bounding box center [545, 497] width 184 height 37
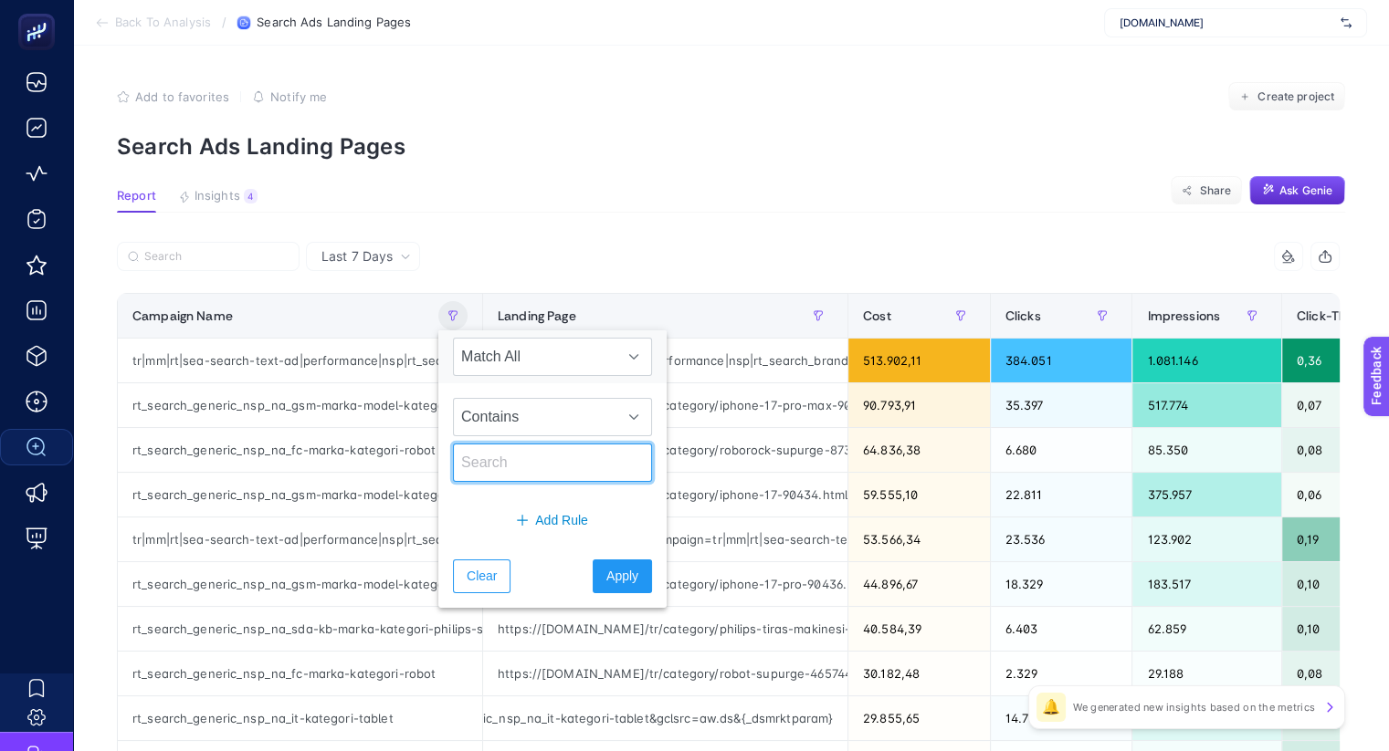
click at [509, 454] on input "text" at bounding box center [552, 463] width 199 height 38
type input "topseller"
click at [606, 580] on span "Apply" at bounding box center [622, 576] width 32 height 19
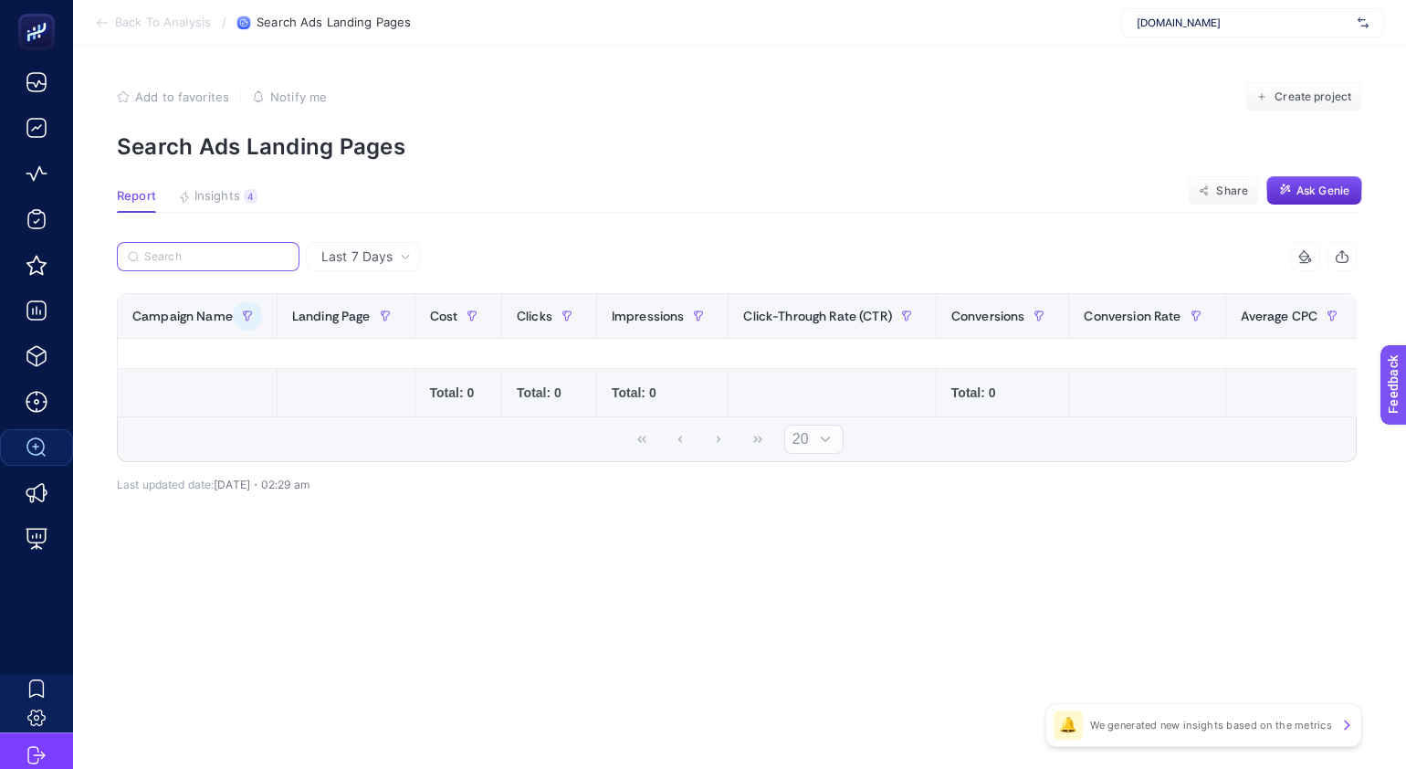
click at [268, 258] on input "Search" at bounding box center [216, 257] width 144 height 14
click at [244, 313] on icon "button" at bounding box center [248, 315] width 8 height 9
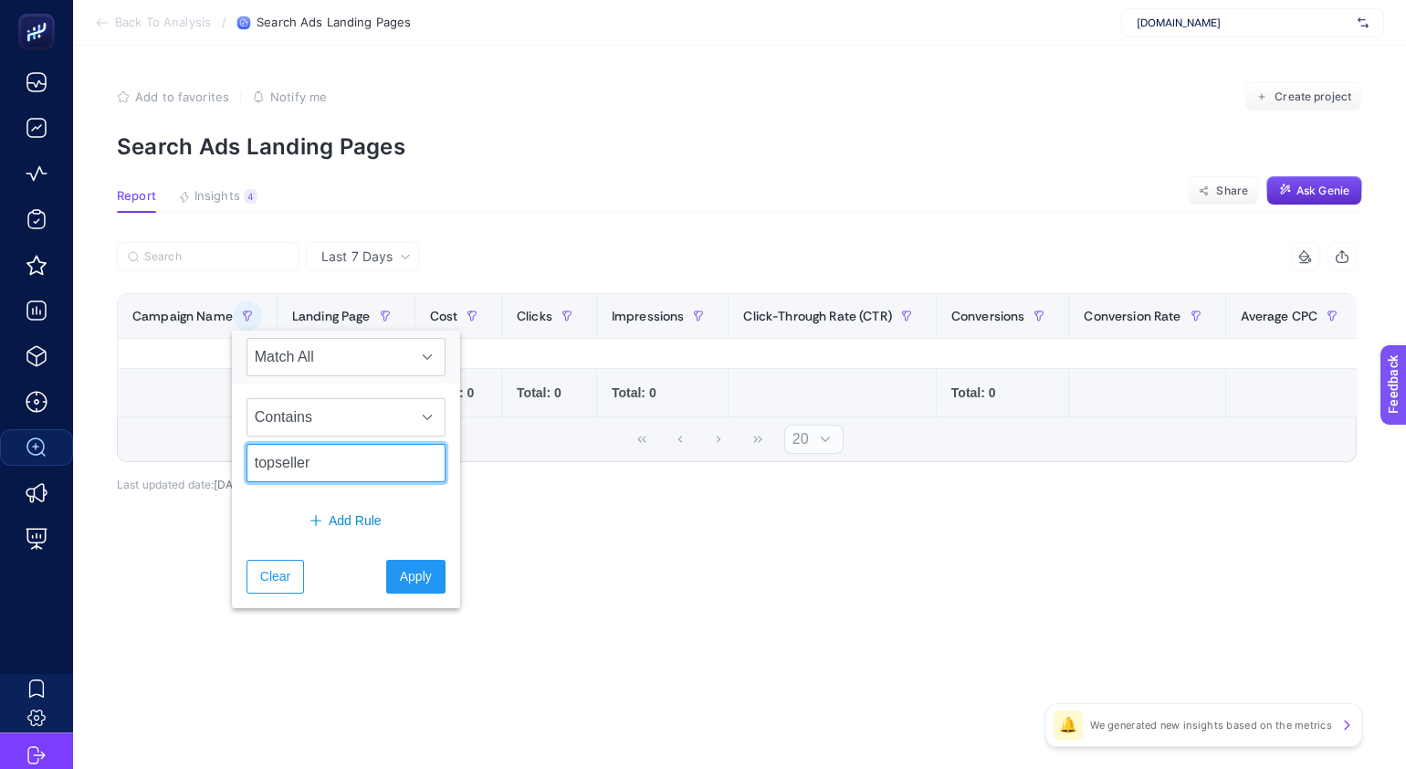
click at [363, 460] on input "topseller" at bounding box center [346, 463] width 199 height 38
type input "top"
click at [400, 571] on span "Apply" at bounding box center [416, 576] width 32 height 19
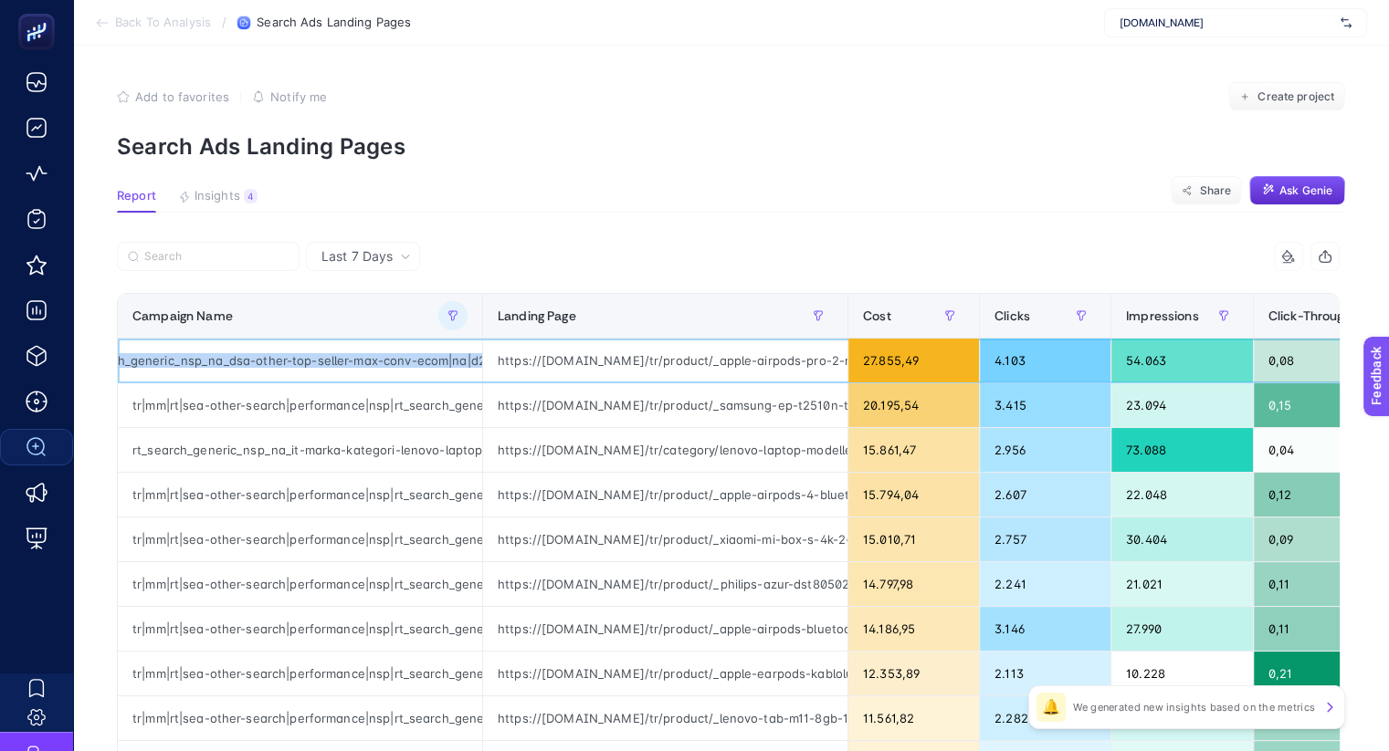
scroll to position [0, 451]
drag, startPoint x: 306, startPoint y: 356, endPoint x: 488, endPoint y: 356, distance: 182.6
click at [488, 356] on tr "tr|mm|rt|sea-other-search|performance|nsp|rt_search_generic_nsp_na_dsa-other-to…" at bounding box center [1166, 361] width 2097 height 45
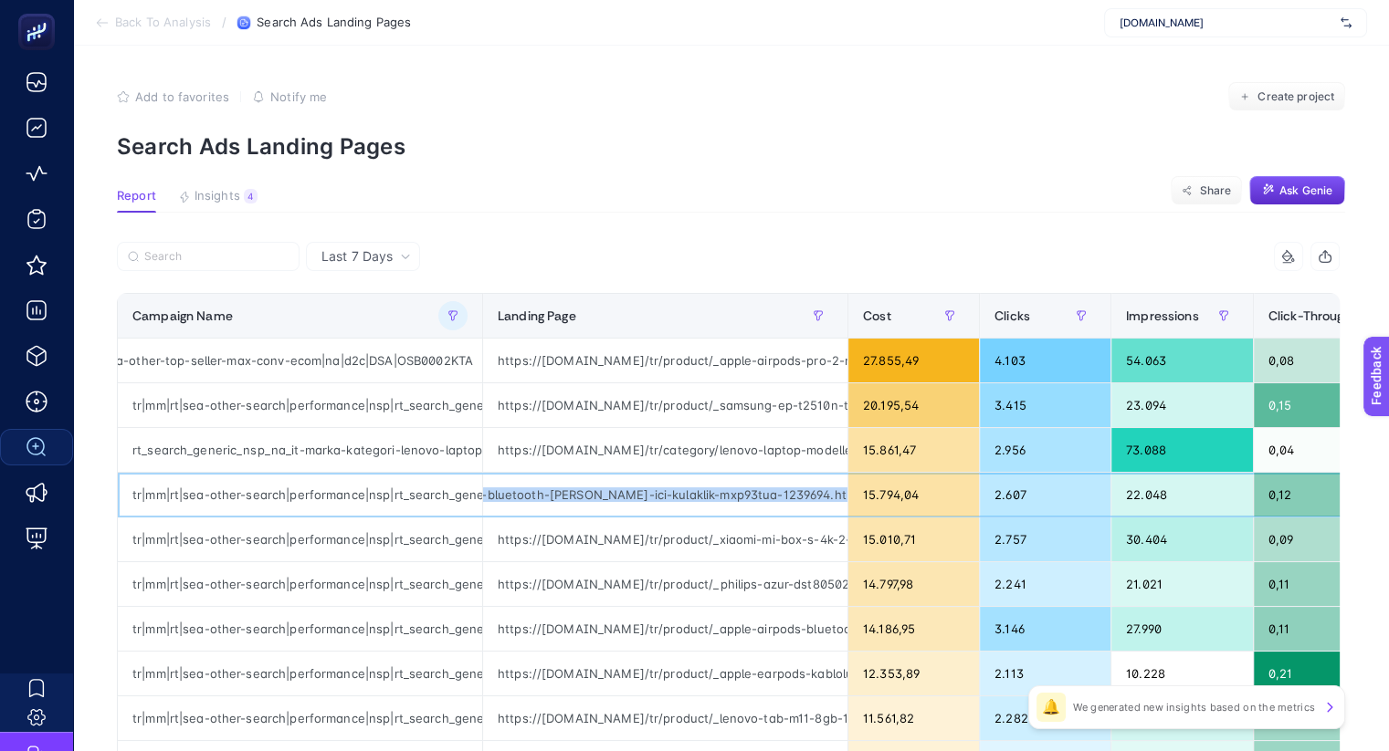
scroll to position [0, 355]
drag, startPoint x: 752, startPoint y: 490, endPoint x: 785, endPoint y: 493, distance: 33.0
click at [785, 493] on div "https://www.mediamarkt.com.tr/tr/product/_apple-airpods-4-bluetooth-kulak-ici-k…" at bounding box center [665, 495] width 364 height 44
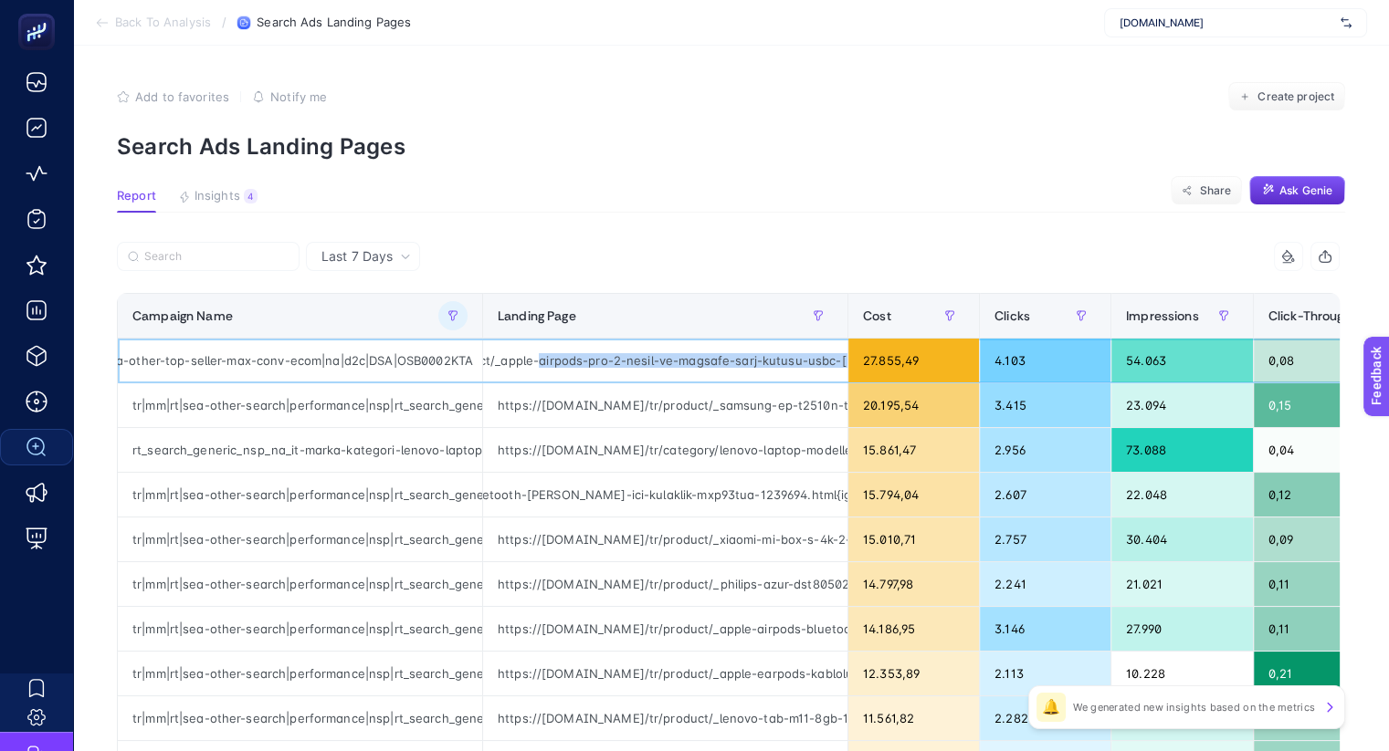
scroll to position [0, 280]
drag, startPoint x: 741, startPoint y: 358, endPoint x: 796, endPoint y: 357, distance: 54.8
click at [796, 357] on div "https://www.mediamarkt.com.tr/tr/product/_apple-airpods-pro-2-nesil-ve-magsafe-…" at bounding box center [665, 361] width 364 height 44
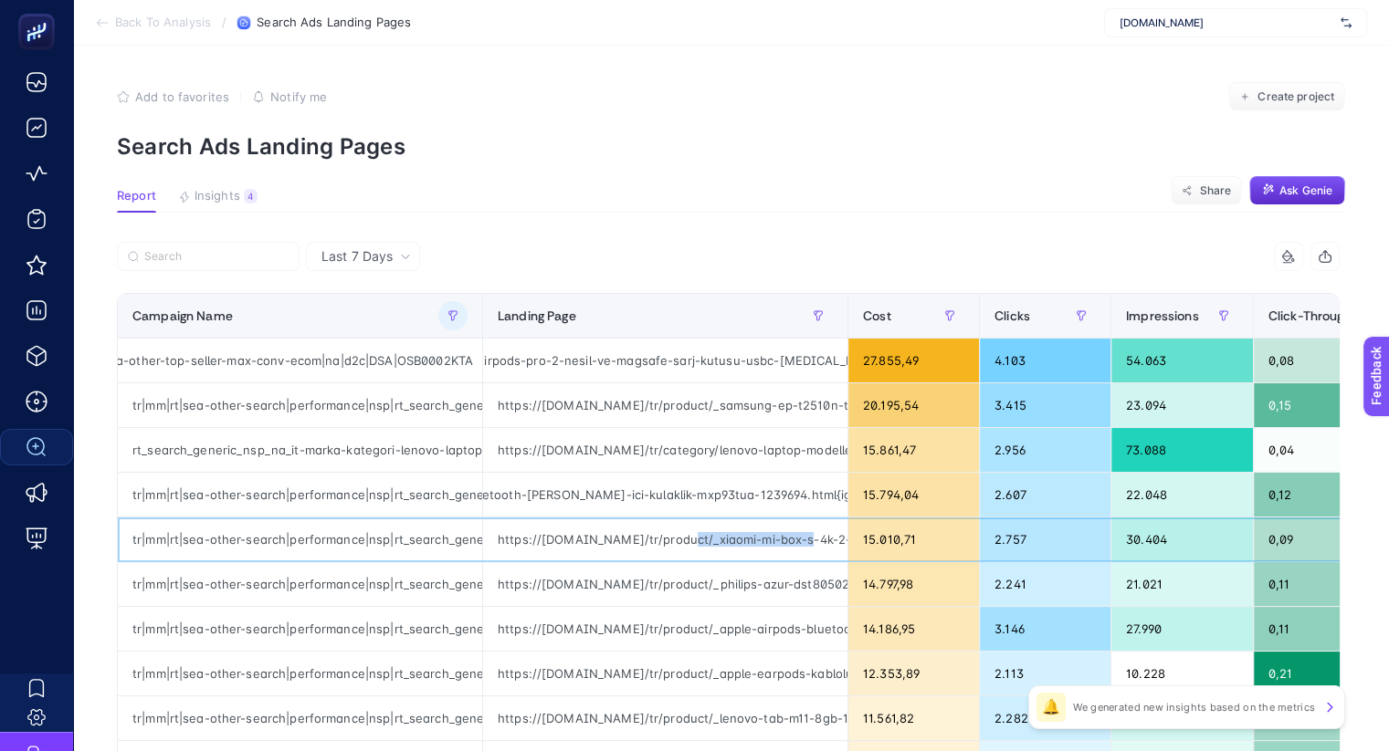
drag, startPoint x: 683, startPoint y: 534, endPoint x: 794, endPoint y: 532, distance: 111.4
click at [794, 532] on div "https://www.mediamarkt.com.tr/tr/product/_xiaomi-mi-box-s-4k-2-nesil-android-tv…" at bounding box center [665, 540] width 364 height 44
